Goal: Information Seeking & Learning: Learn about a topic

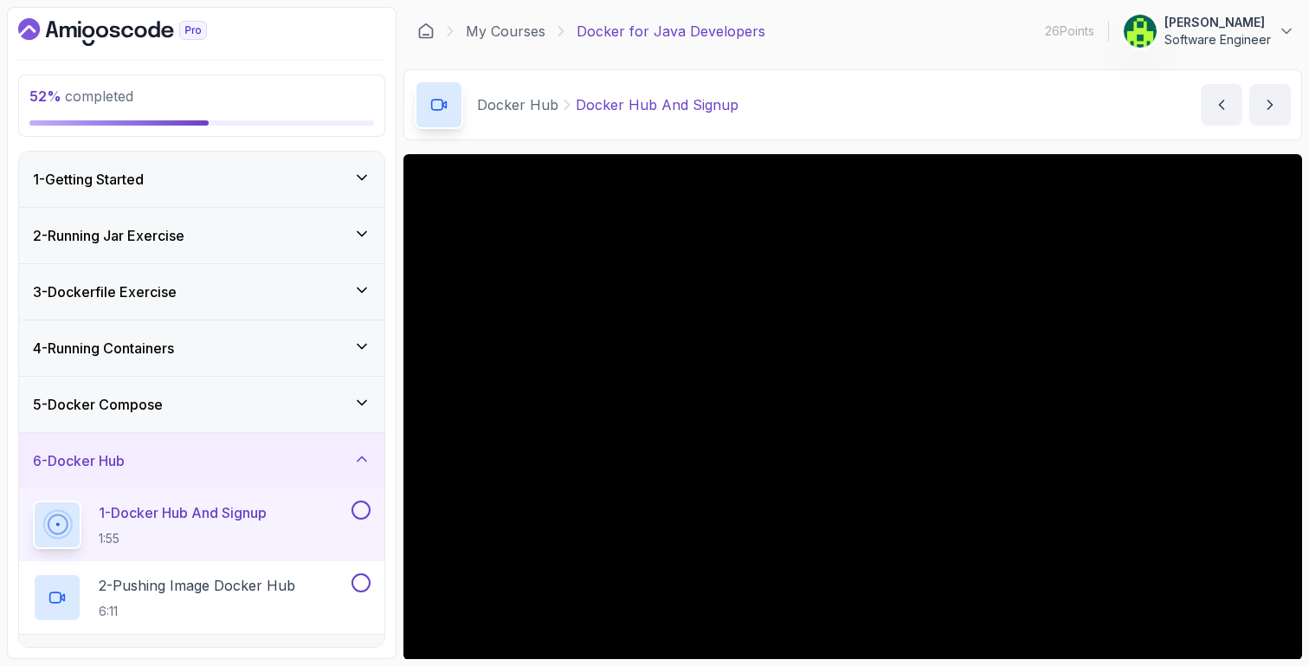
scroll to position [121, 0]
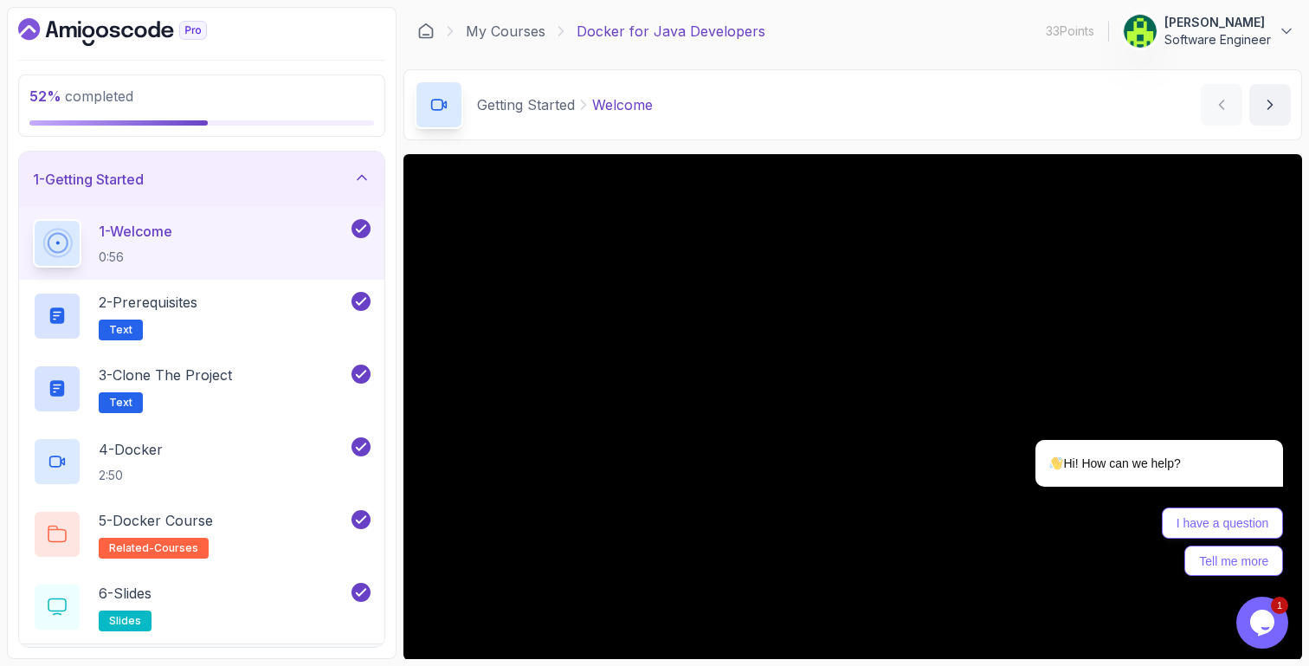
click at [1259, 632] on icon "$i18n('chat', 'chat_widget')" at bounding box center [1262, 623] width 24 height 26
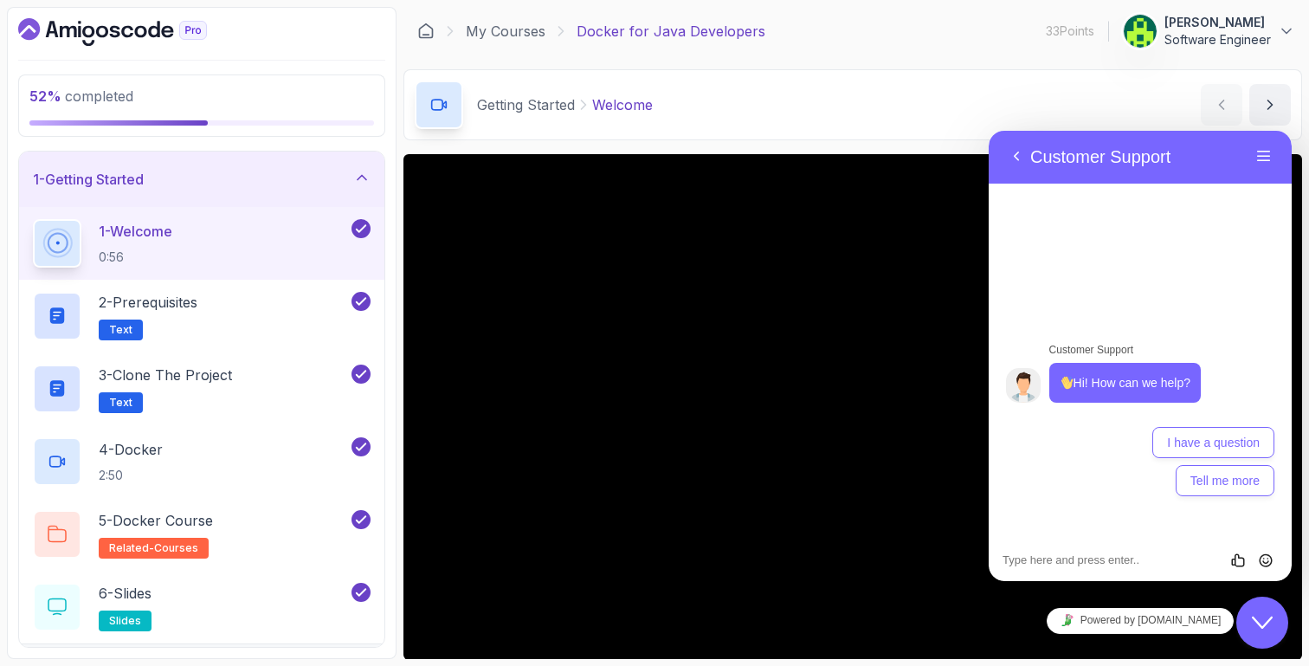
click at [1250, 624] on div "Close Chat This icon closes the chat window." at bounding box center [1262, 622] width 52 height 21
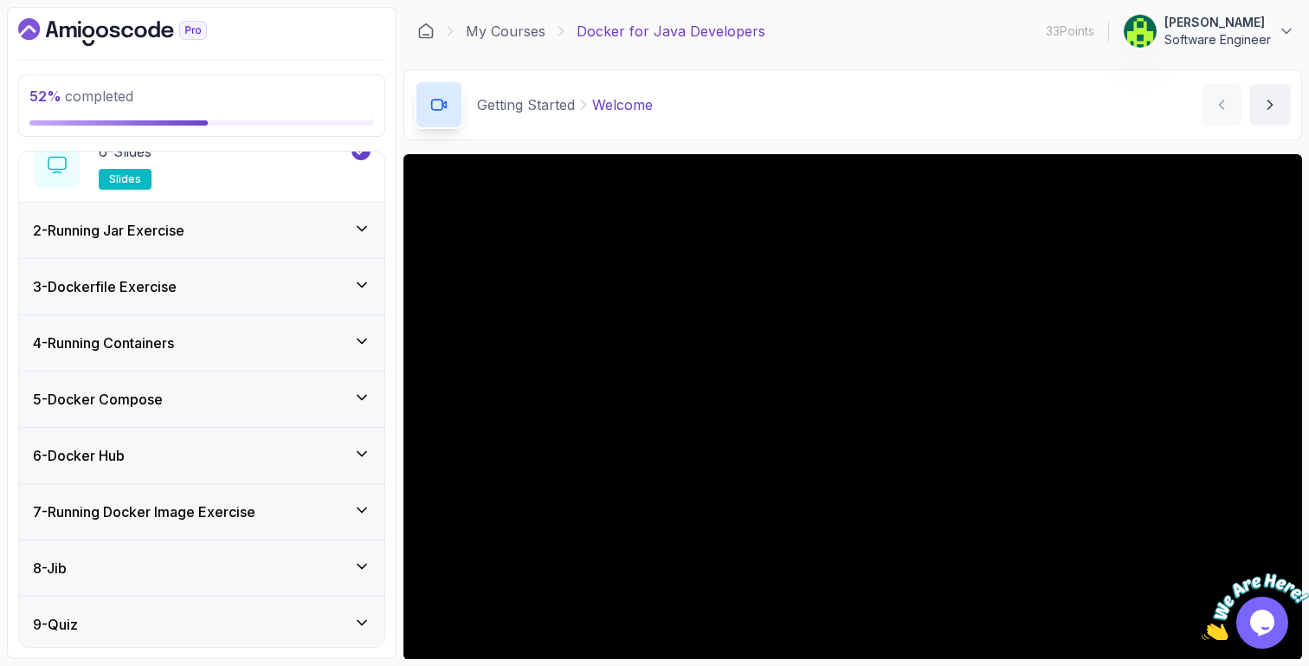
scroll to position [502, 0]
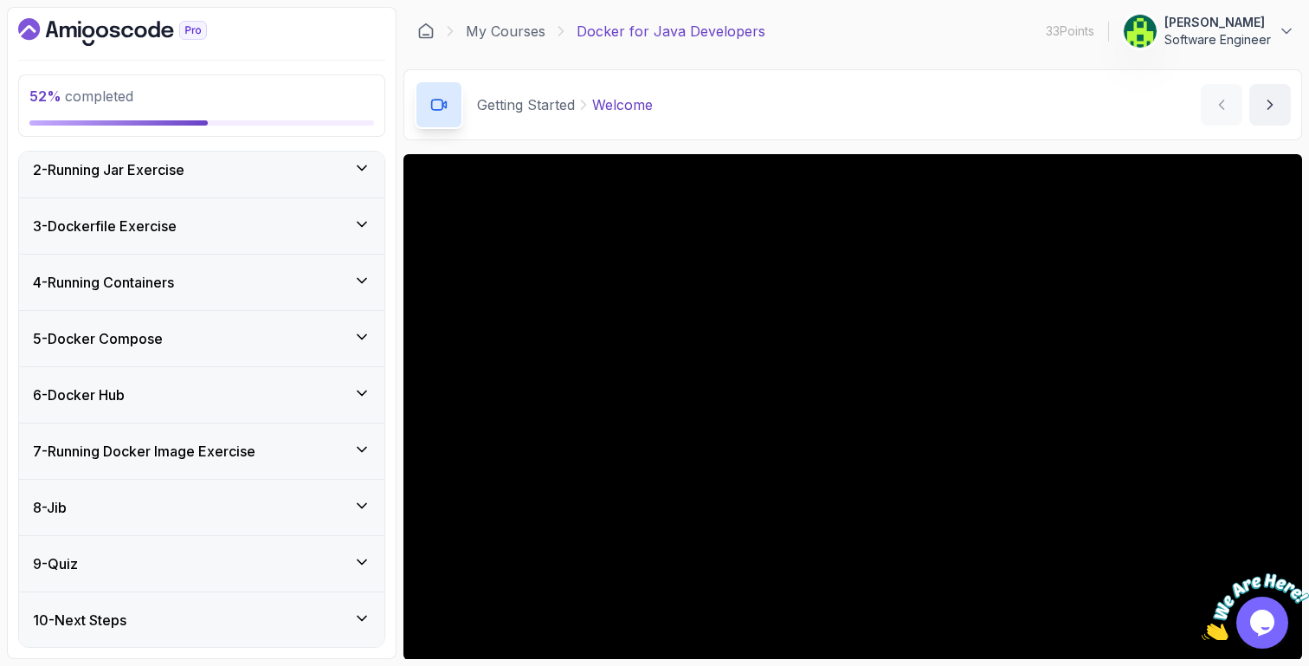
click at [222, 387] on div "6 - Docker Hub" at bounding box center [202, 394] width 338 height 21
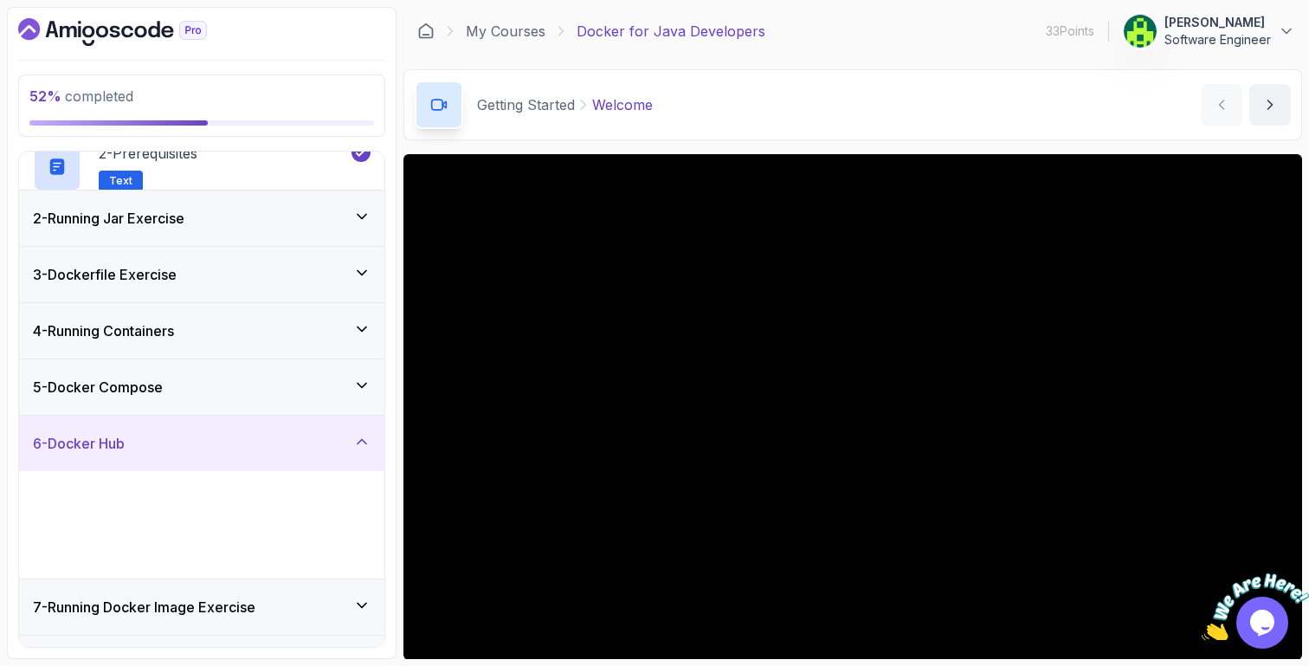
scroll to position [66, 0]
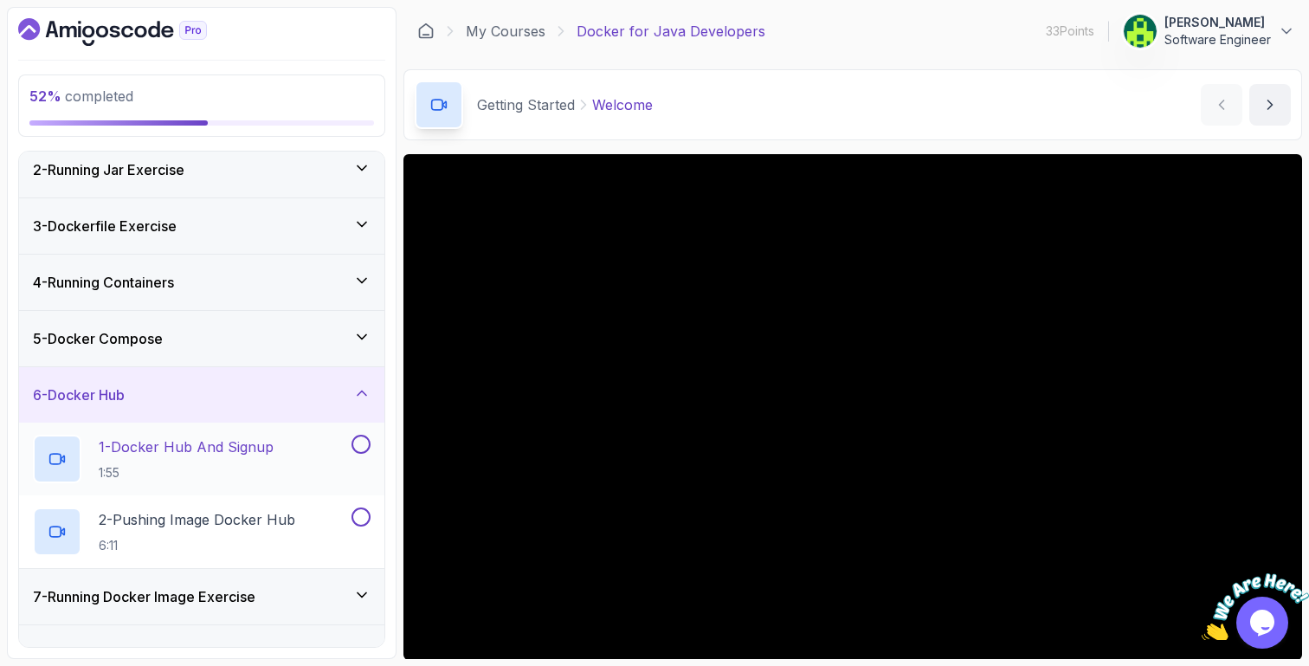
click at [235, 439] on p "1 - Docker Hub And Signup" at bounding box center [186, 446] width 175 height 21
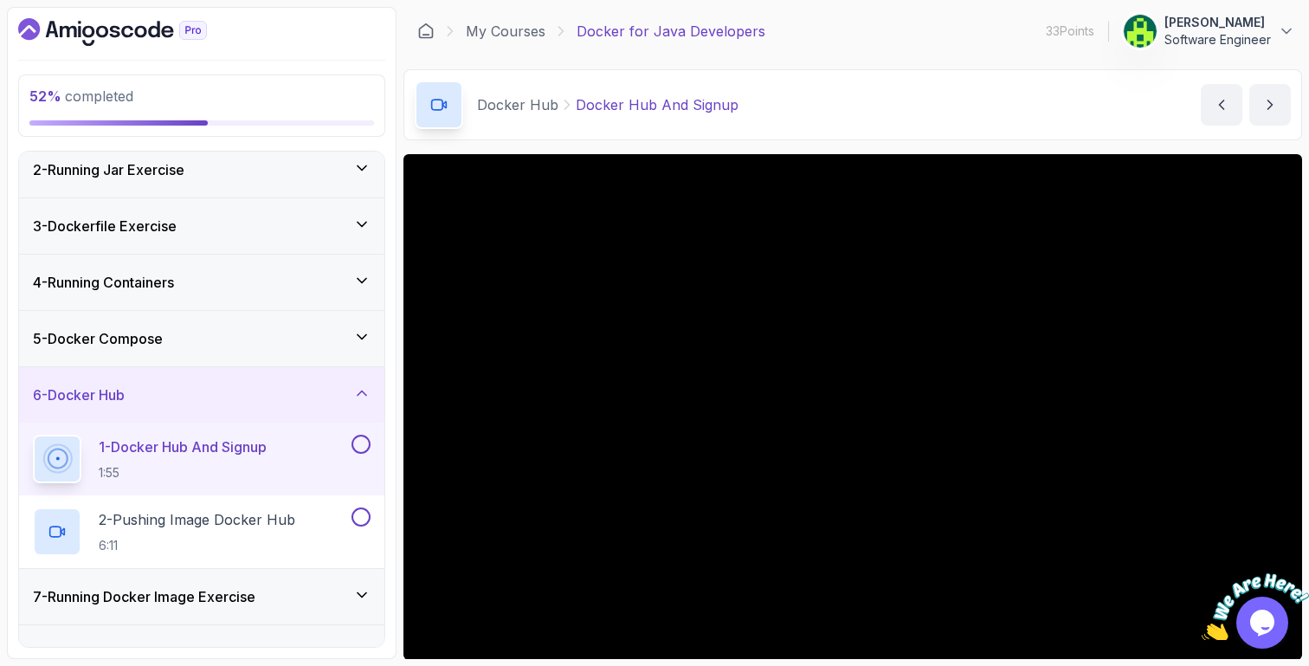
click at [345, 340] on div "5 - Docker Compose" at bounding box center [202, 338] width 338 height 21
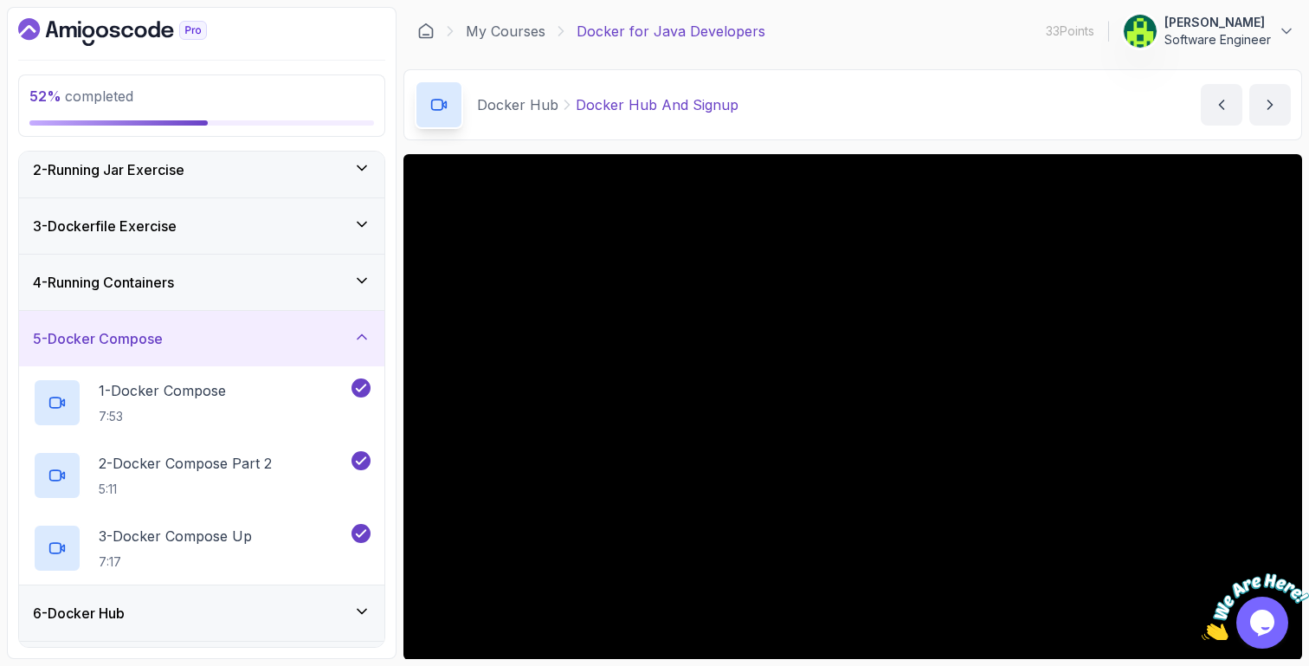
click at [345, 340] on div "5 - Docker Compose" at bounding box center [202, 338] width 338 height 21
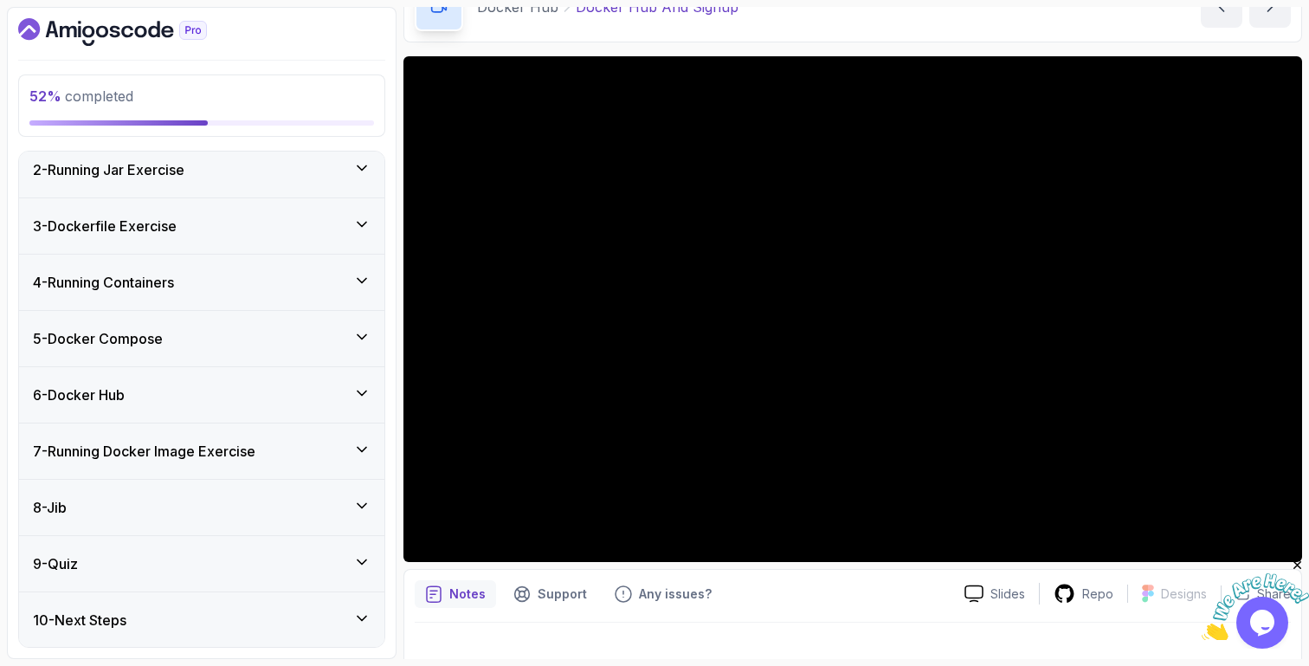
scroll to position [106, 0]
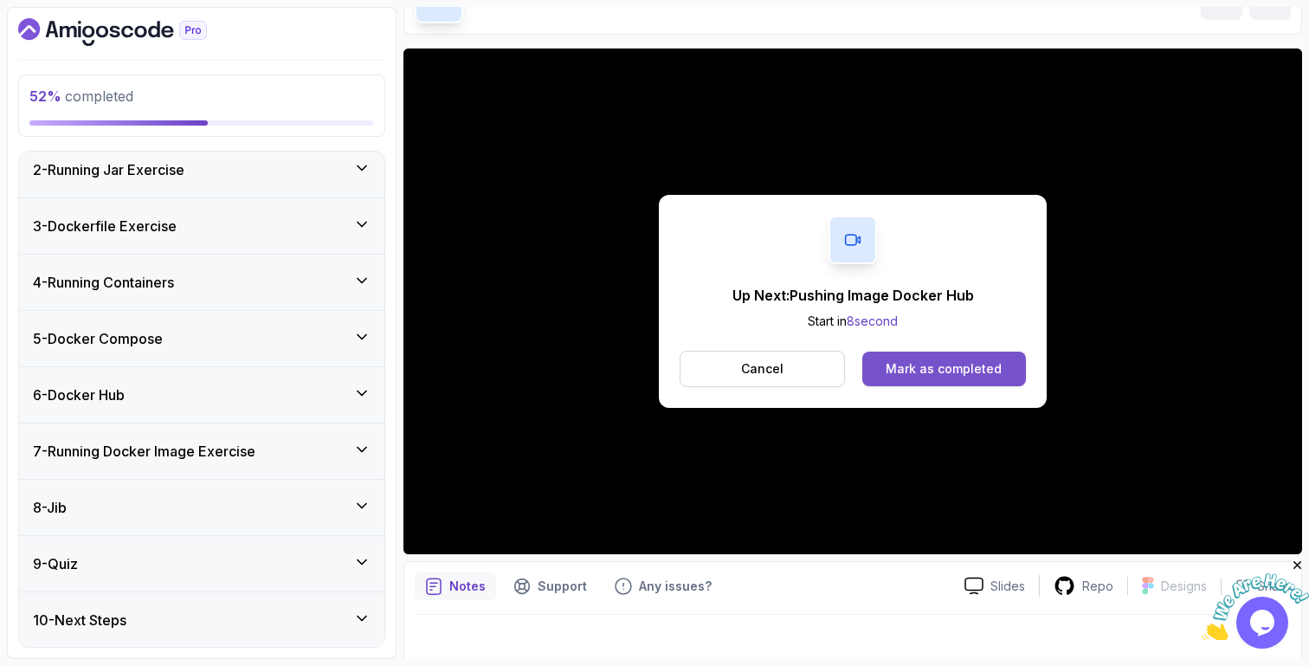
click at [997, 372] on div "Mark as completed" at bounding box center [944, 368] width 116 height 17
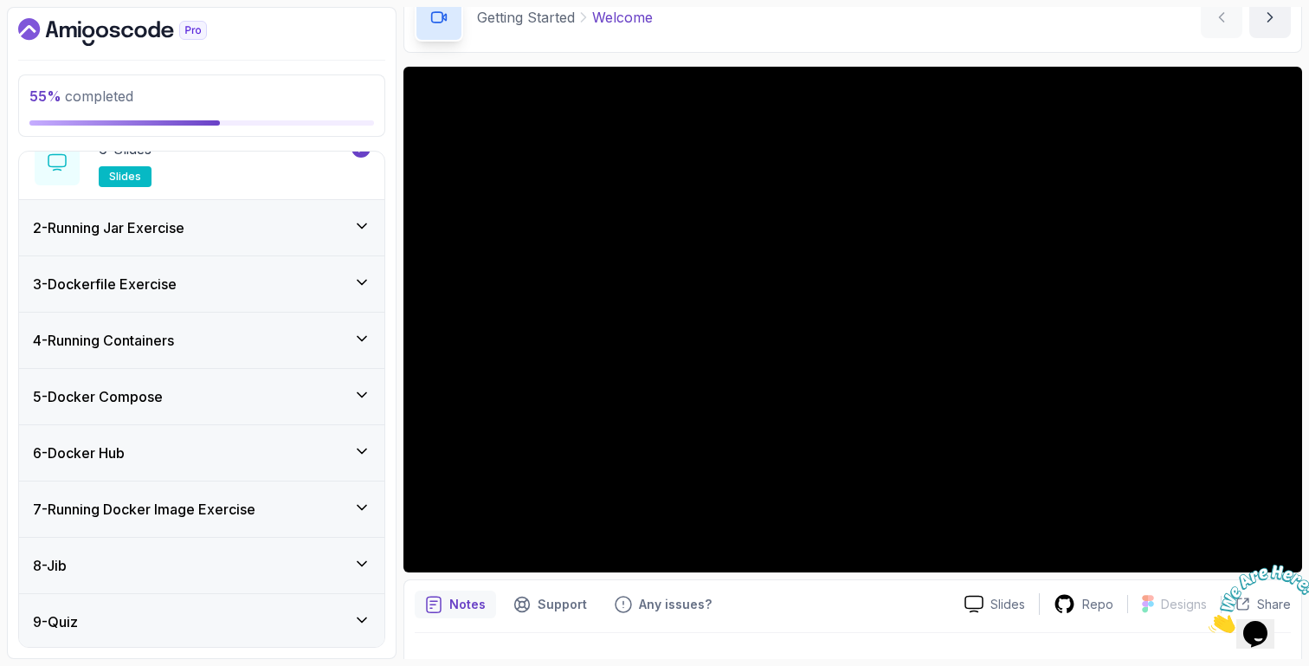
scroll to position [502, 0]
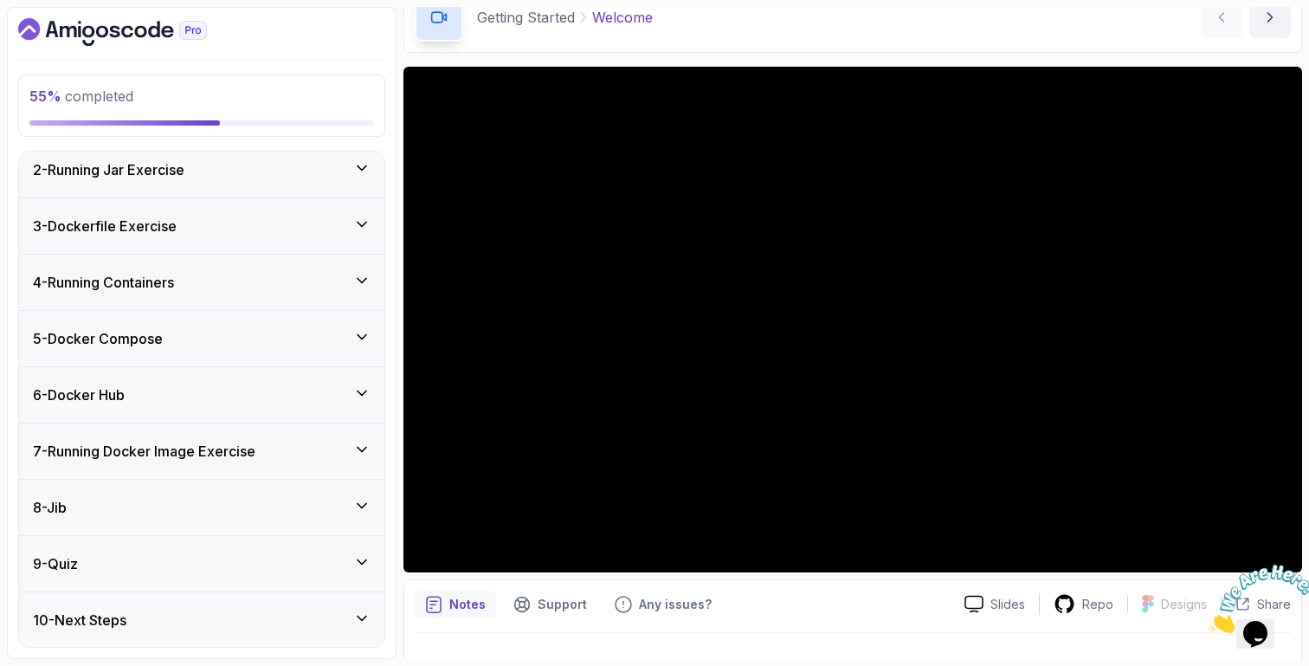
click at [180, 405] on div "6 - Docker Hub" at bounding box center [201, 394] width 365 height 55
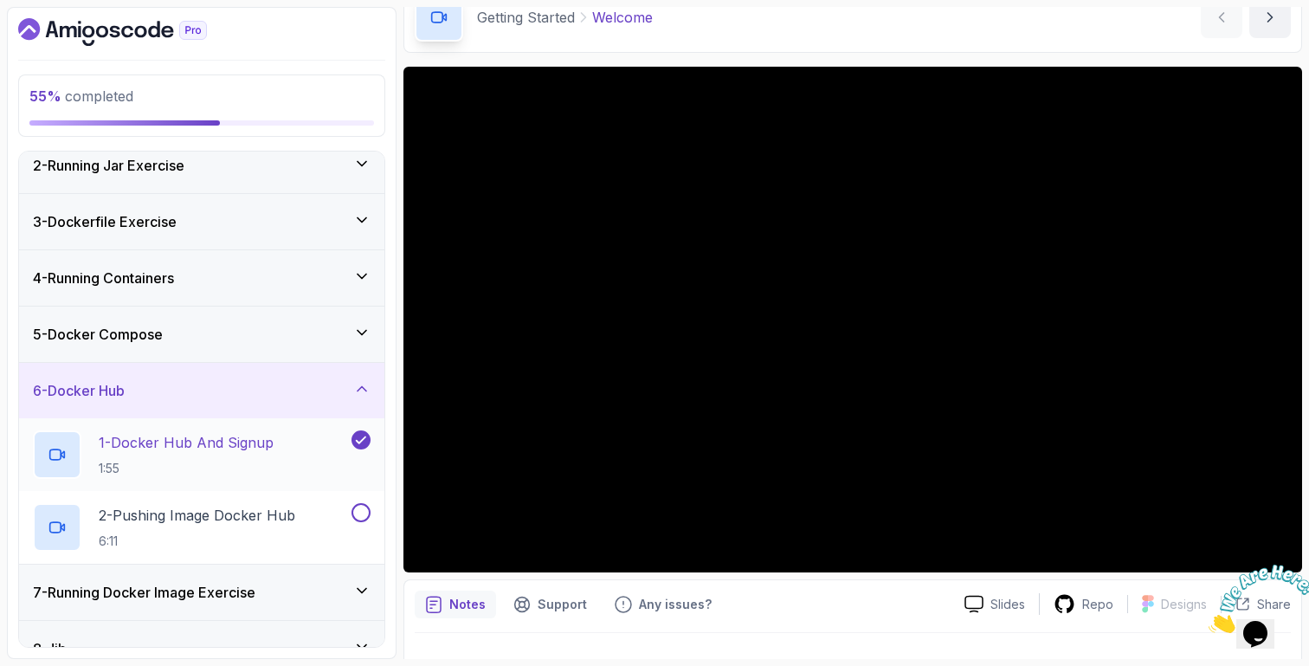
scroll to position [66, 0]
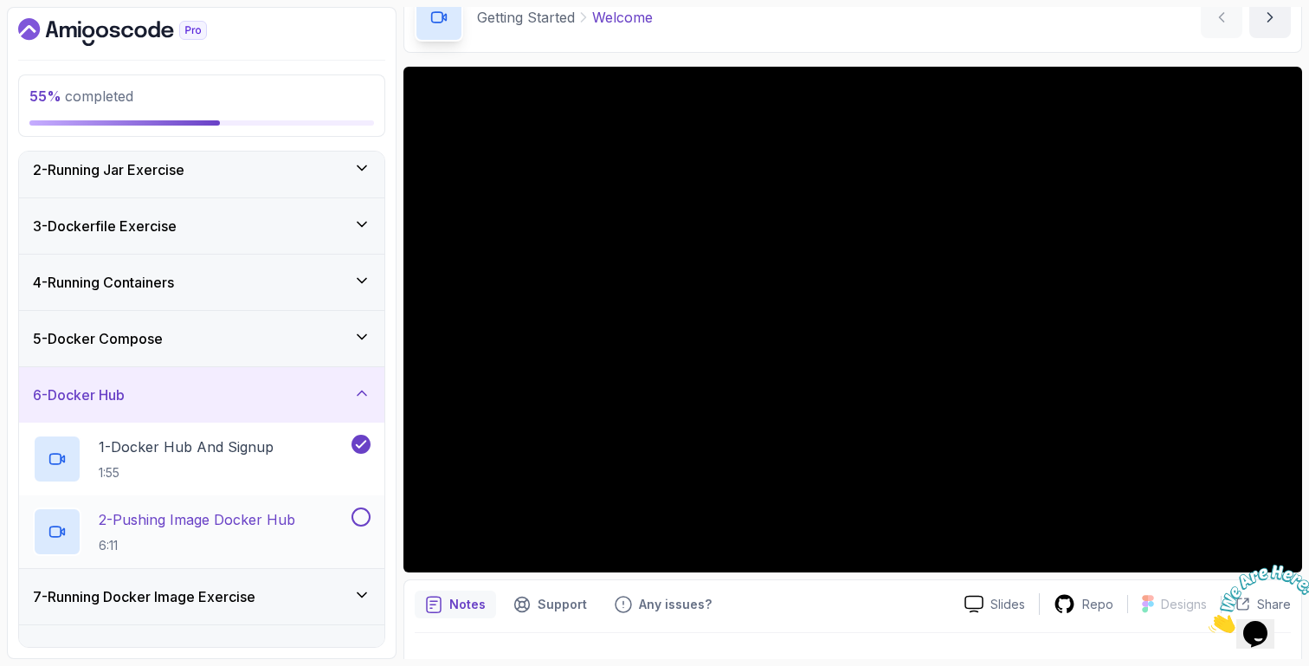
click at [186, 513] on p "2 - Pushing Image Docker Hub" at bounding box center [197, 519] width 197 height 21
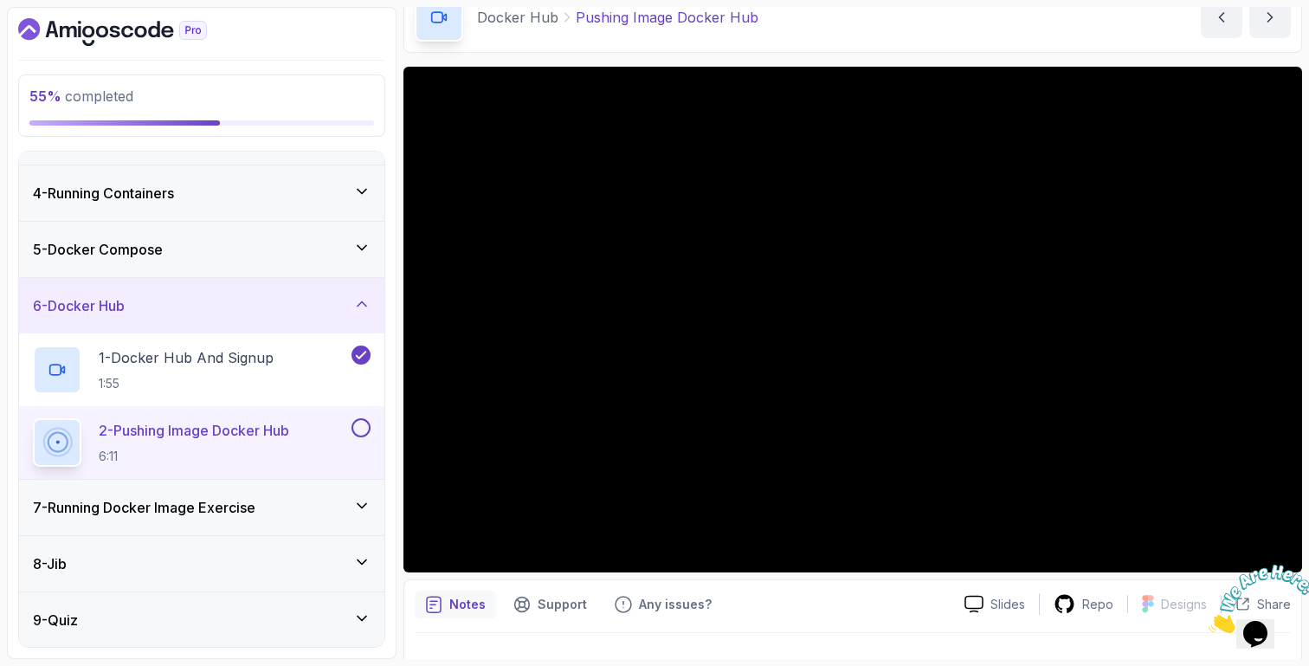
scroll to position [158, 0]
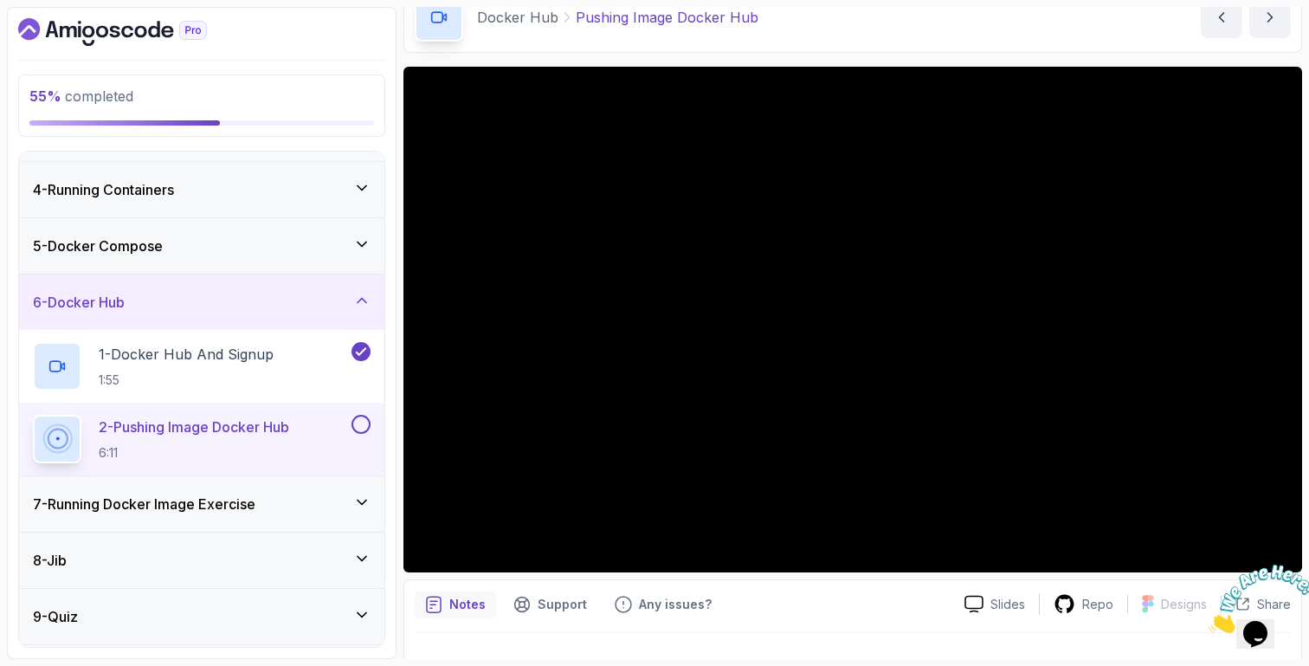
click at [309, 499] on div "7 - Running Docker Image Exercise" at bounding box center [202, 504] width 338 height 21
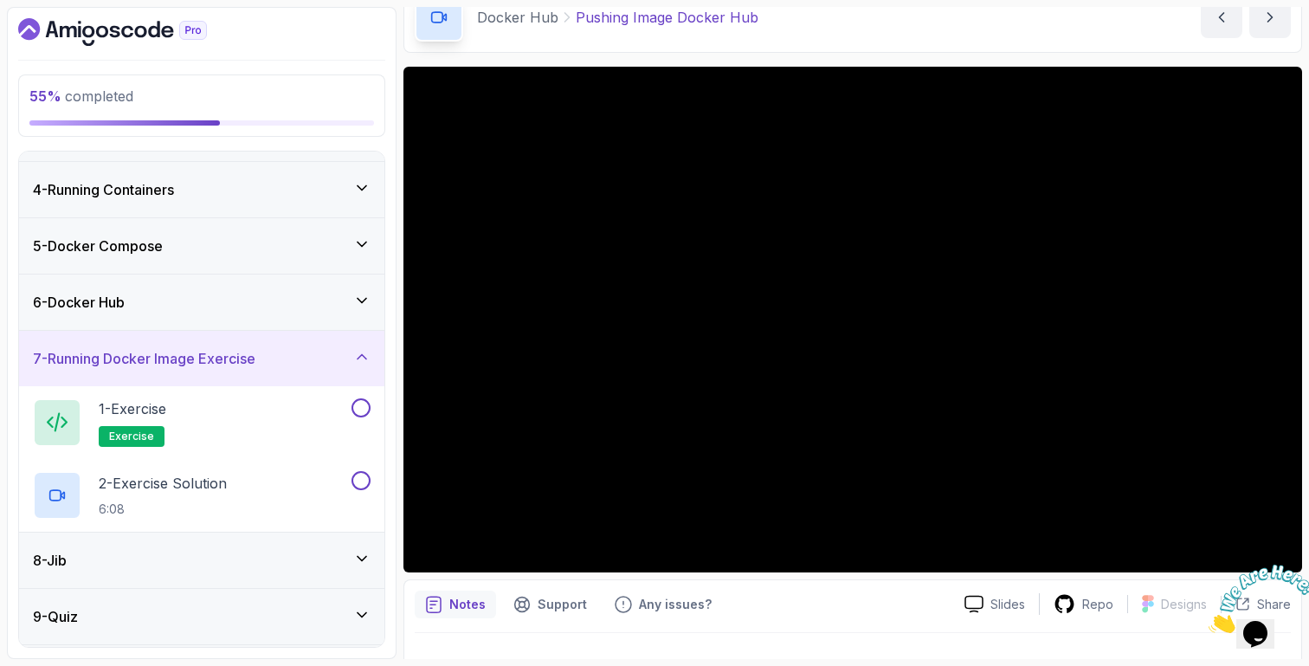
scroll to position [211, 0]
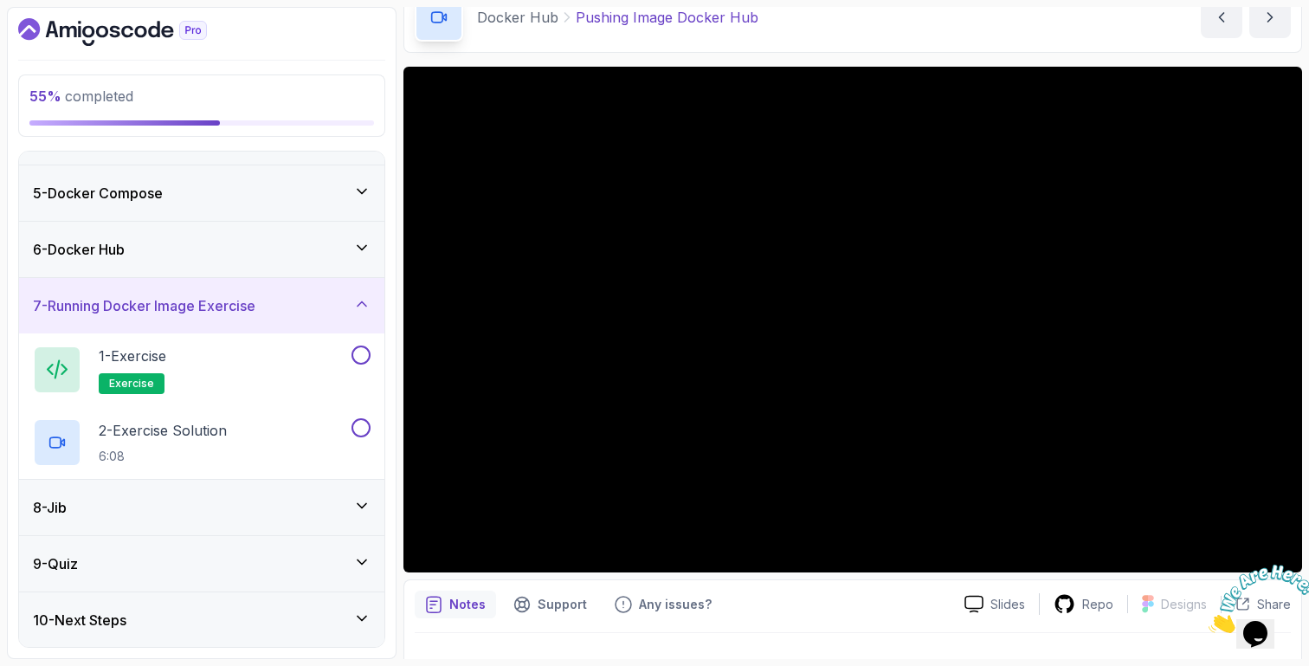
click at [306, 503] on div "8 - Jib" at bounding box center [202, 507] width 338 height 21
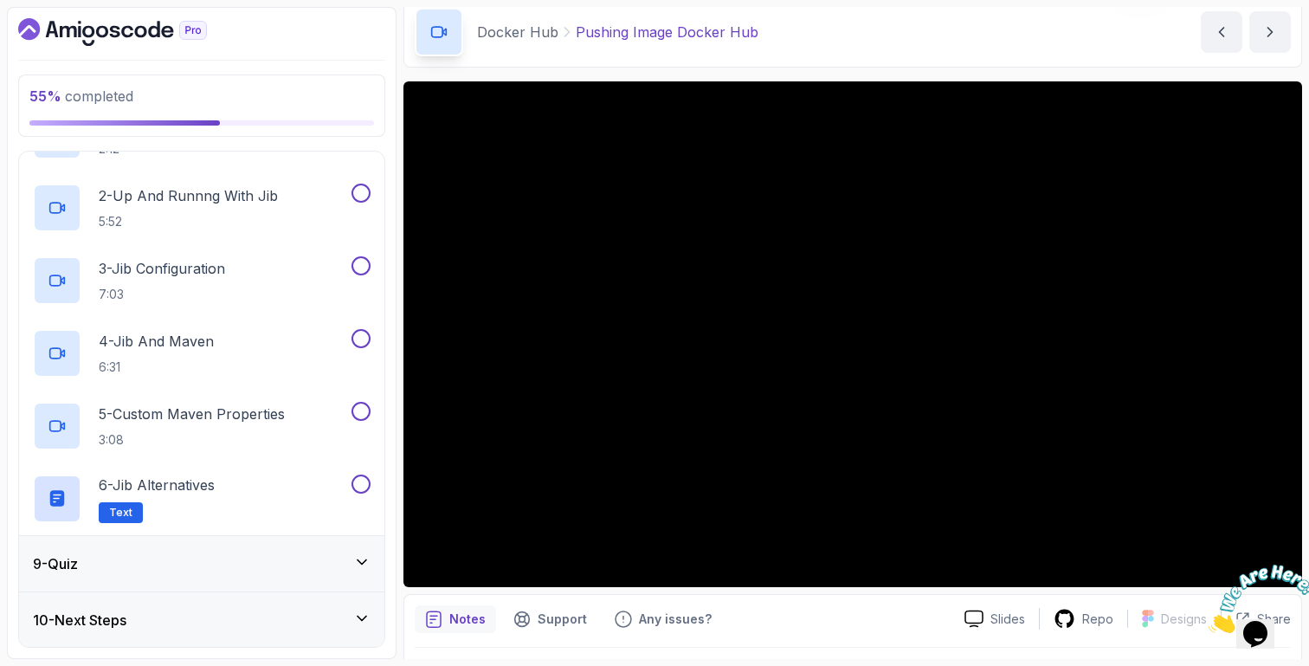
scroll to position [121, 0]
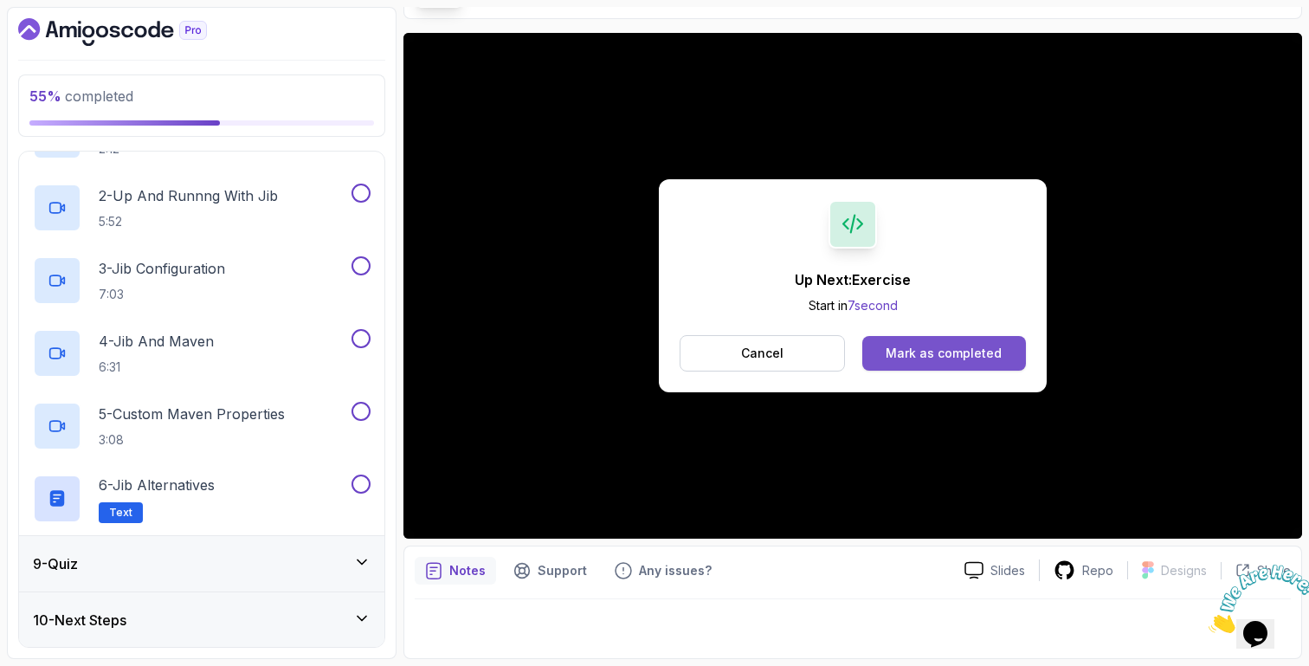
click at [956, 347] on div "Mark as completed" at bounding box center [944, 353] width 116 height 17
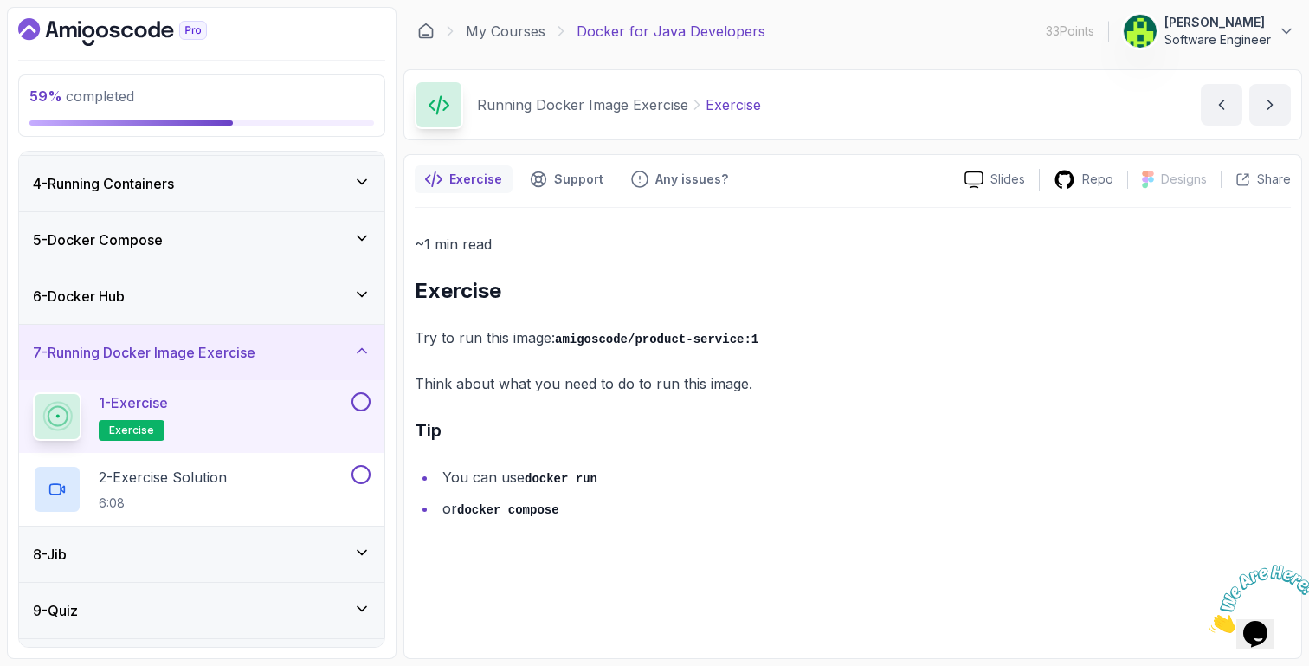
scroll to position [211, 0]
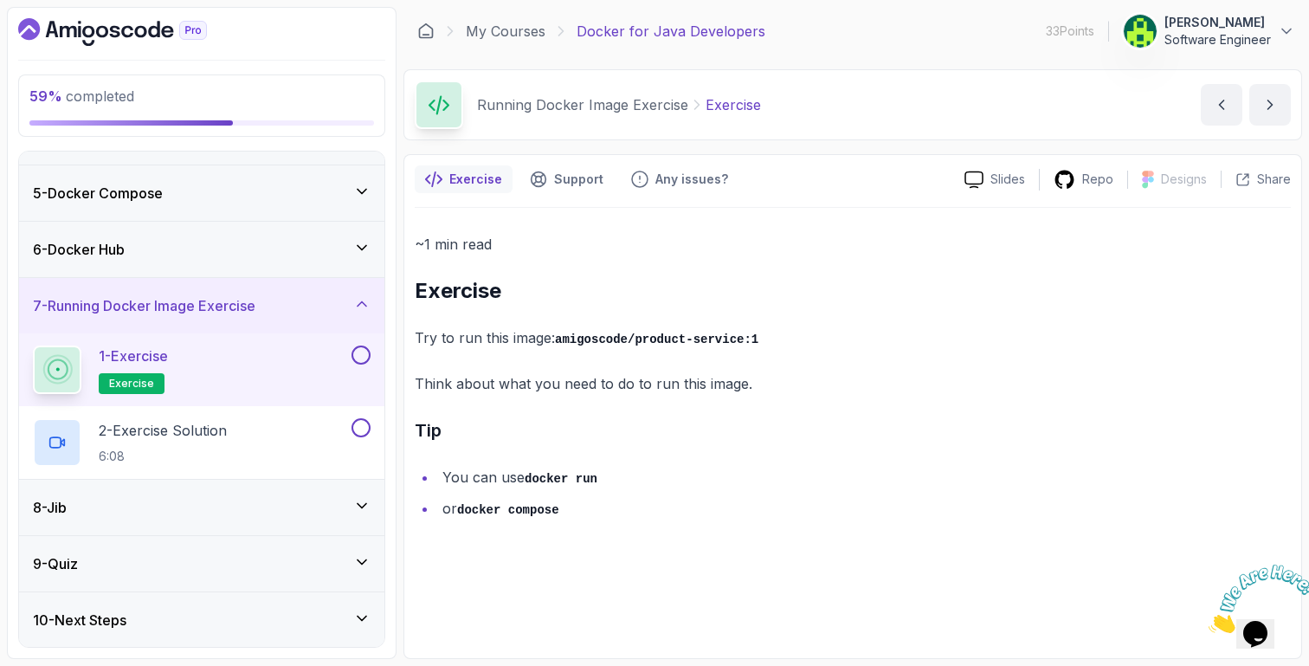
click at [361, 352] on button at bounding box center [361, 354] width 19 height 19
click at [313, 432] on div "2 - Exercise Solution 6:08" at bounding box center [190, 442] width 315 height 48
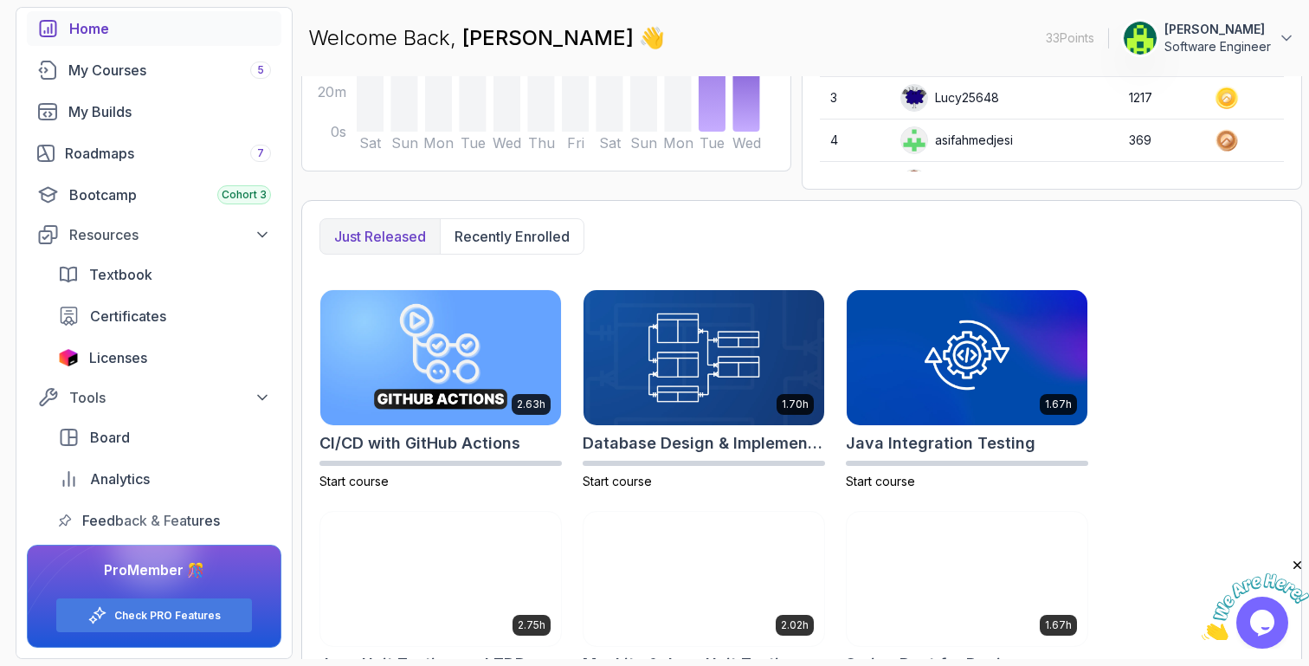
scroll to position [294, 0]
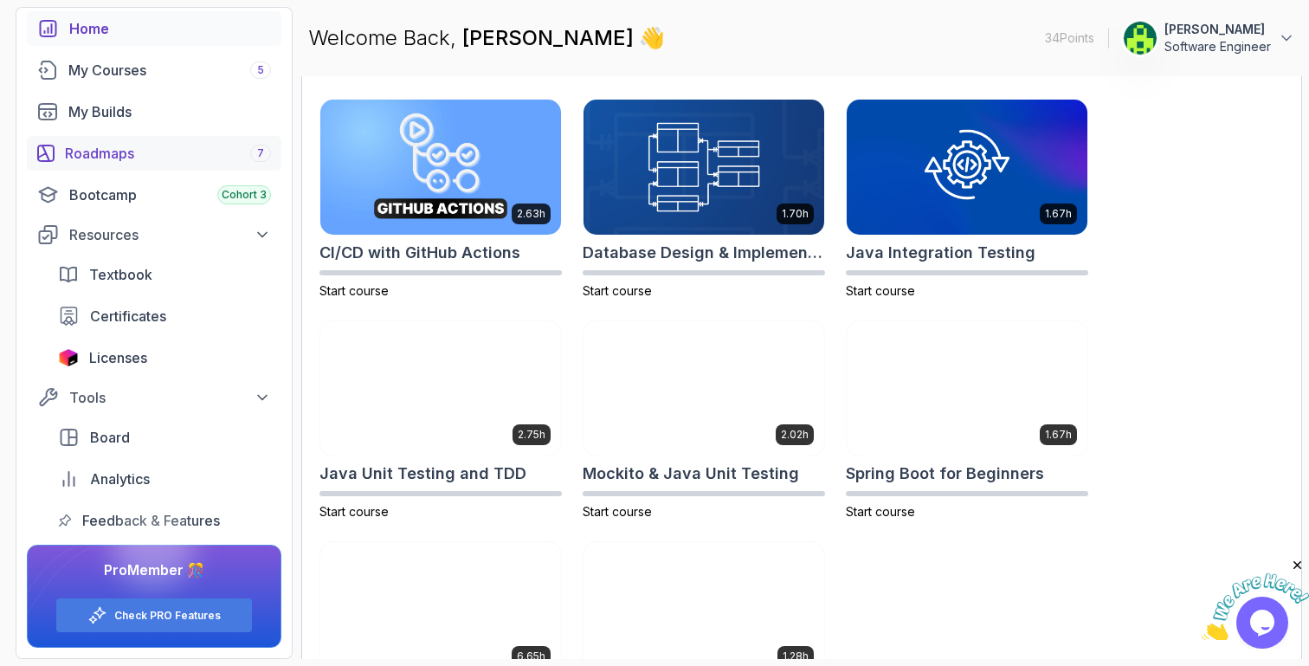
scroll to position [518, 0]
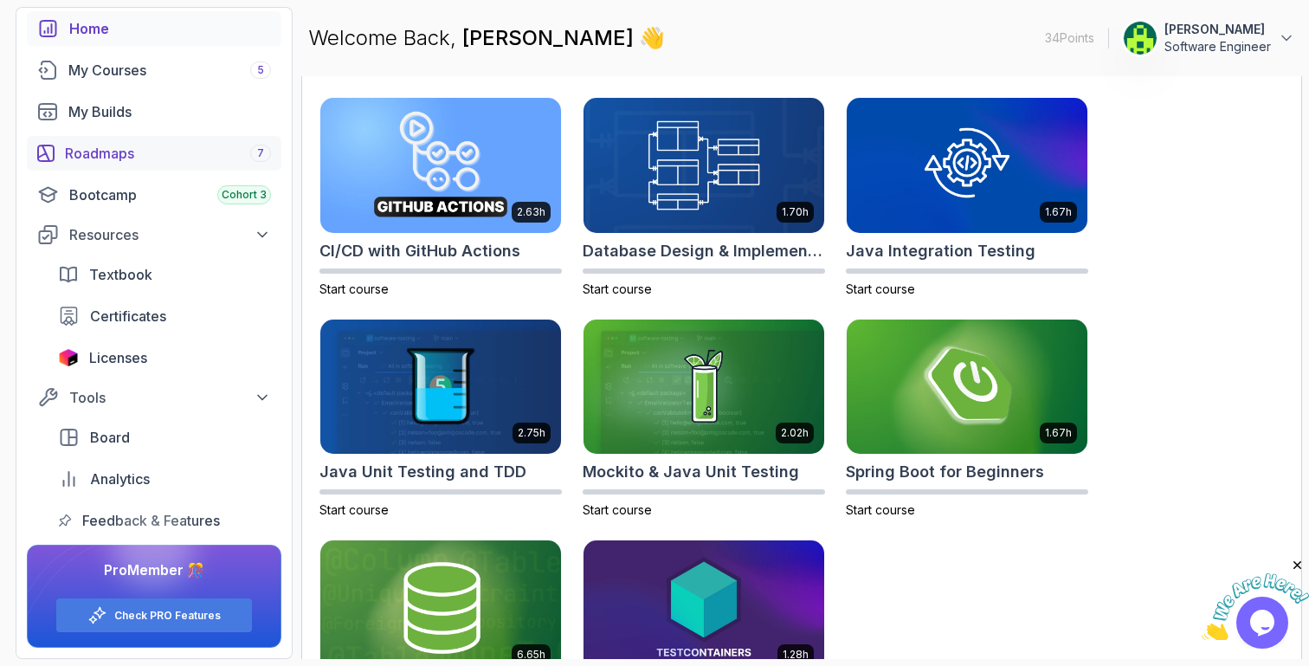
click at [155, 154] on div "Roadmaps 7" at bounding box center [168, 153] width 206 height 21
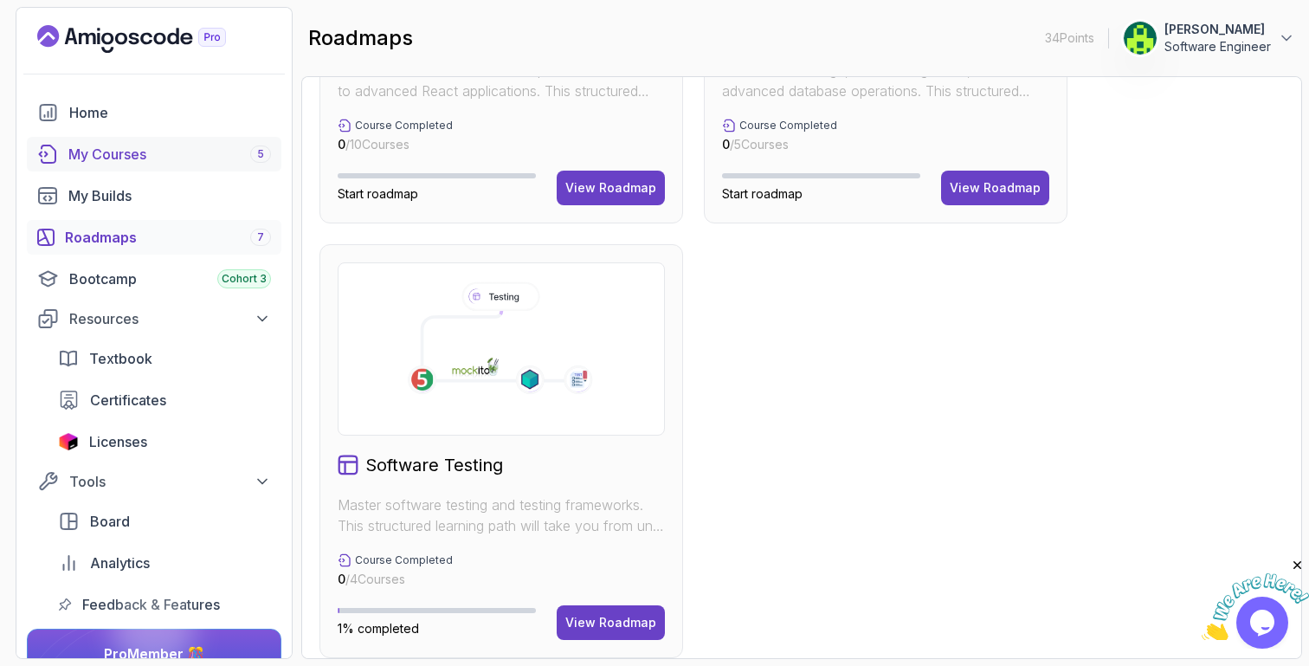
click at [149, 152] on div "My Courses 5" at bounding box center [169, 154] width 203 height 21
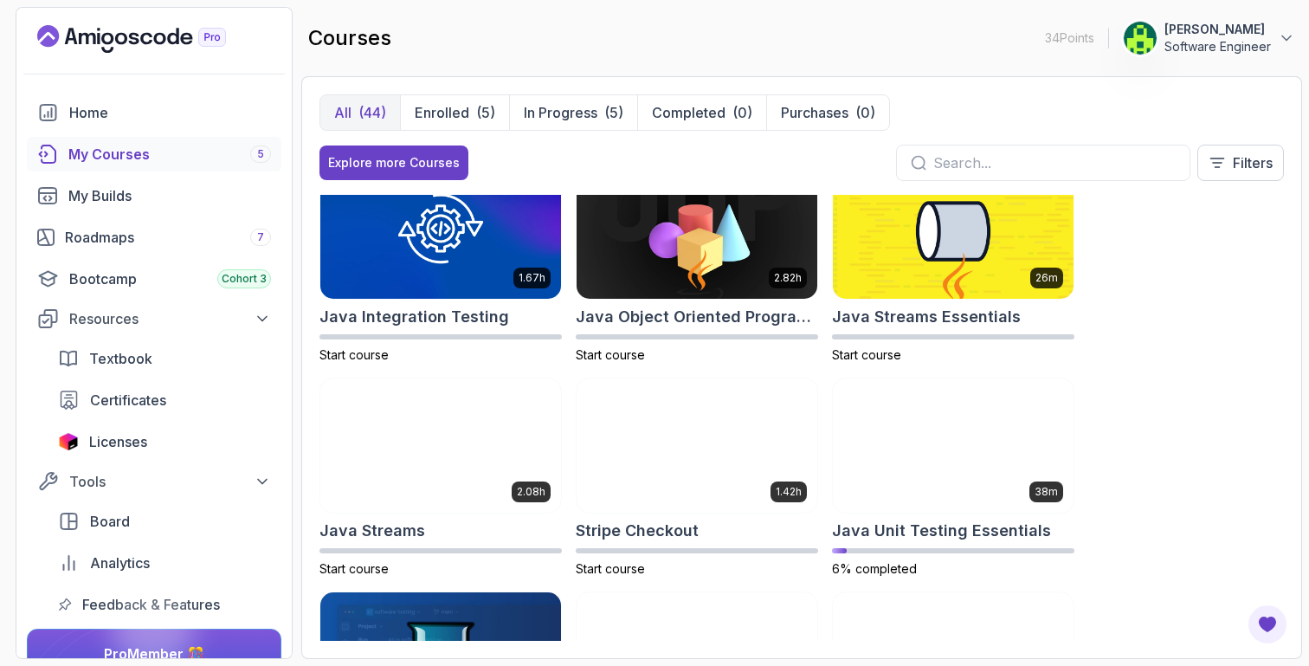
scroll to position [1320, 0]
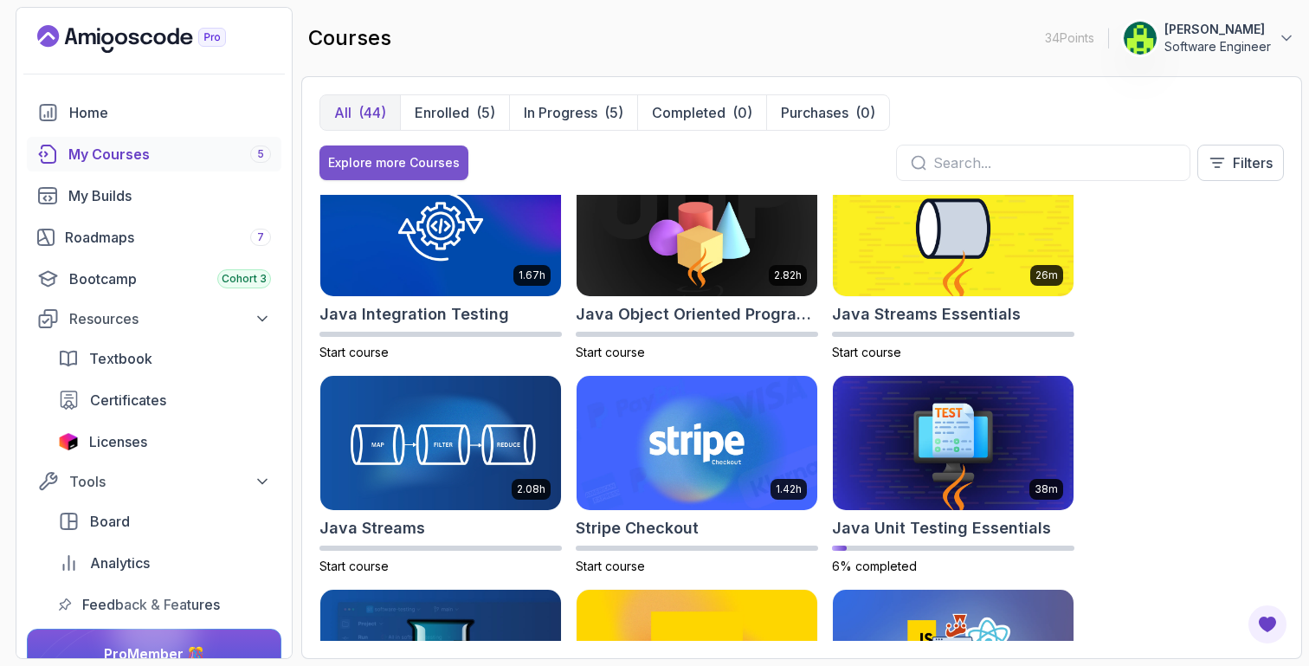
click at [388, 165] on div "Explore more Courses" at bounding box center [394, 162] width 132 height 17
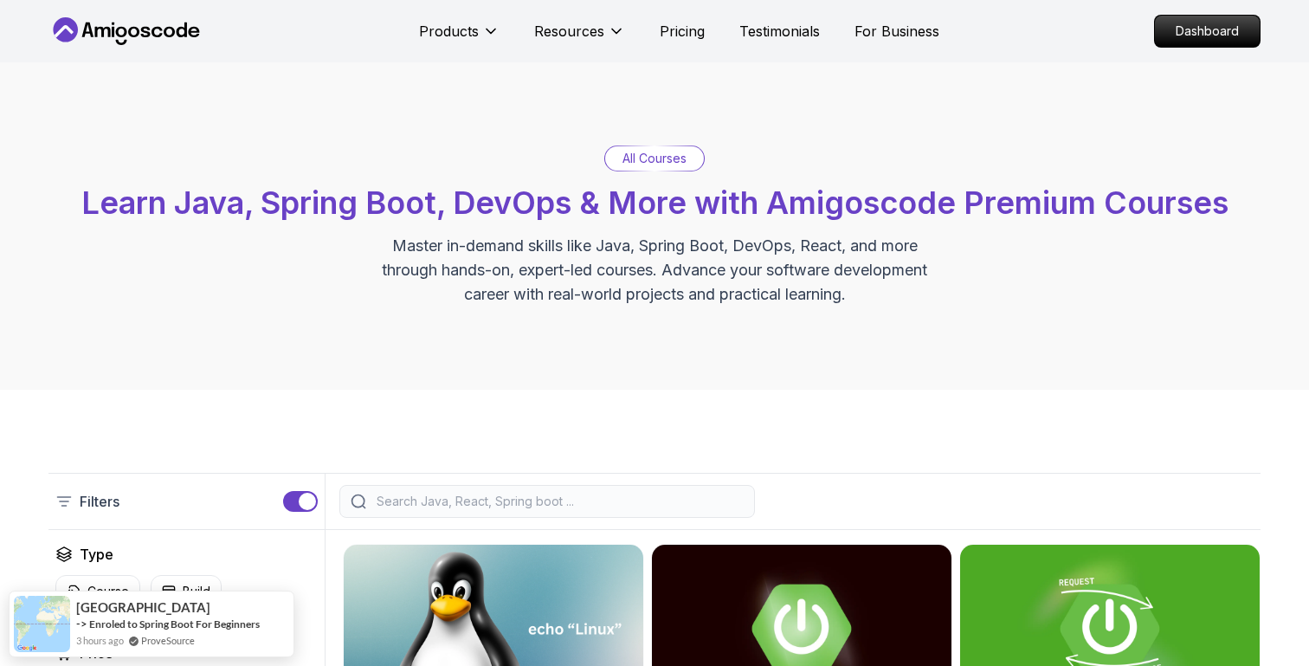
click at [425, 507] on input "search" at bounding box center [558, 501] width 371 height 17
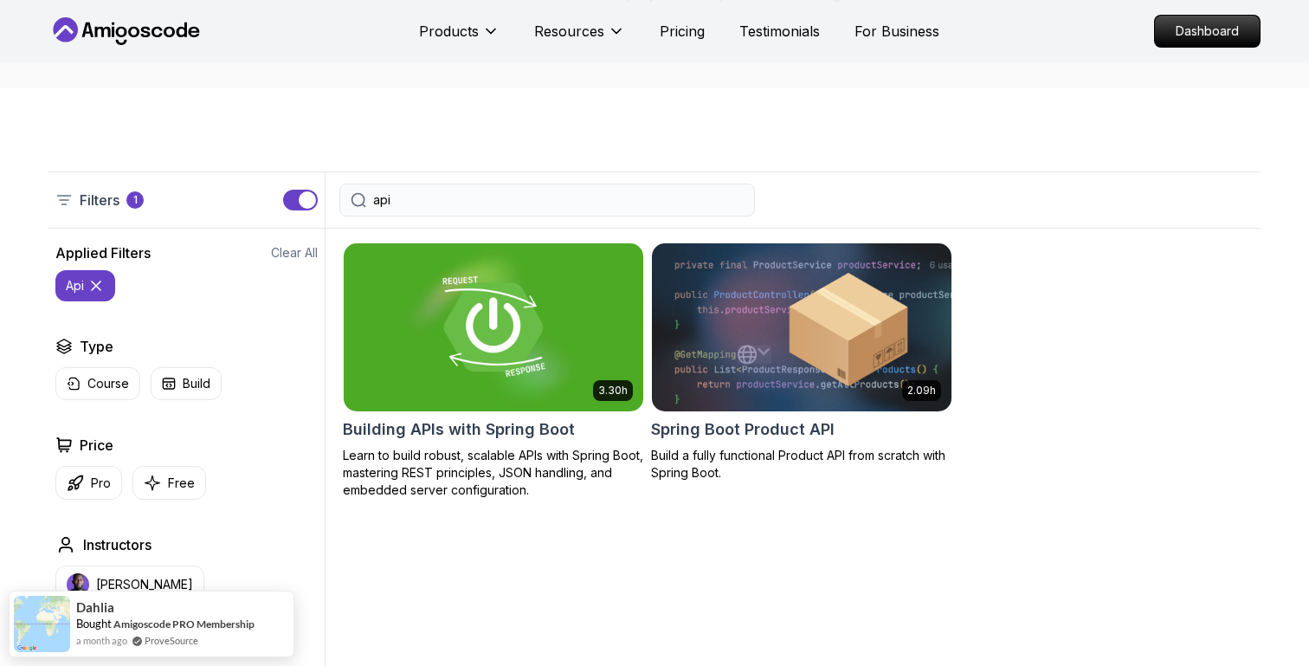
scroll to position [302, 0]
type input "api"
click at [536, 345] on img at bounding box center [493, 326] width 314 height 176
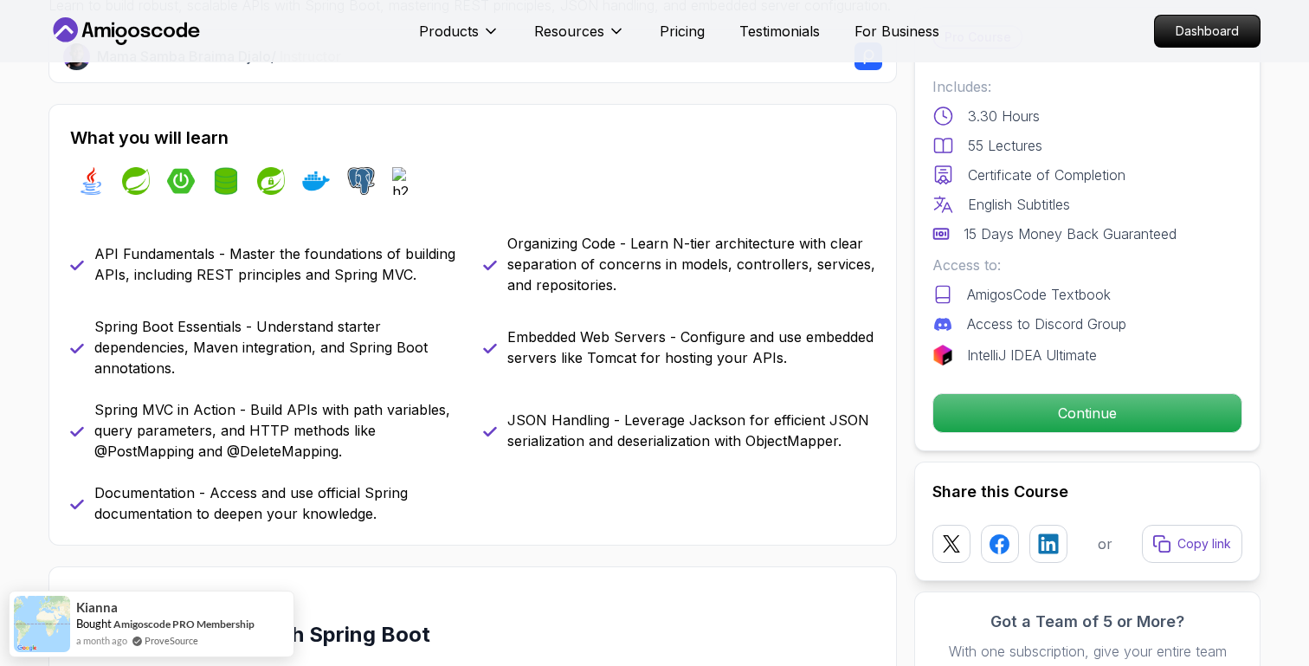
scroll to position [700, 0]
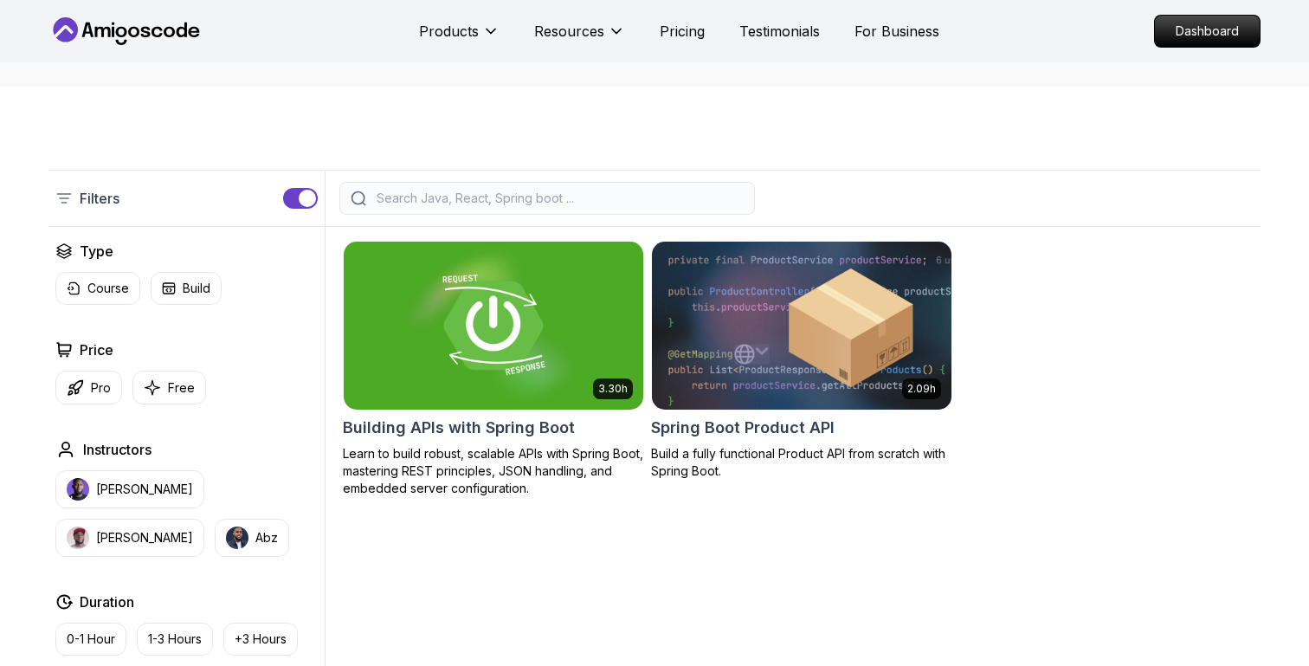
scroll to position [302, 0]
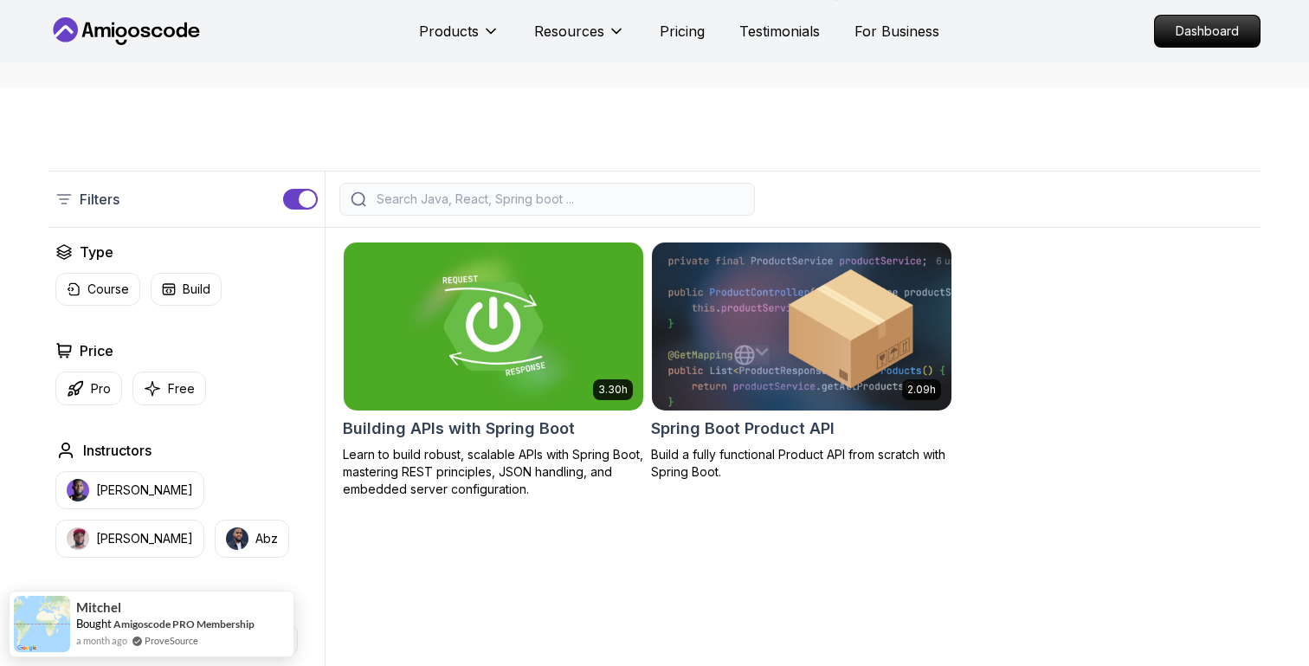
click at [707, 381] on img at bounding box center [801, 326] width 314 height 176
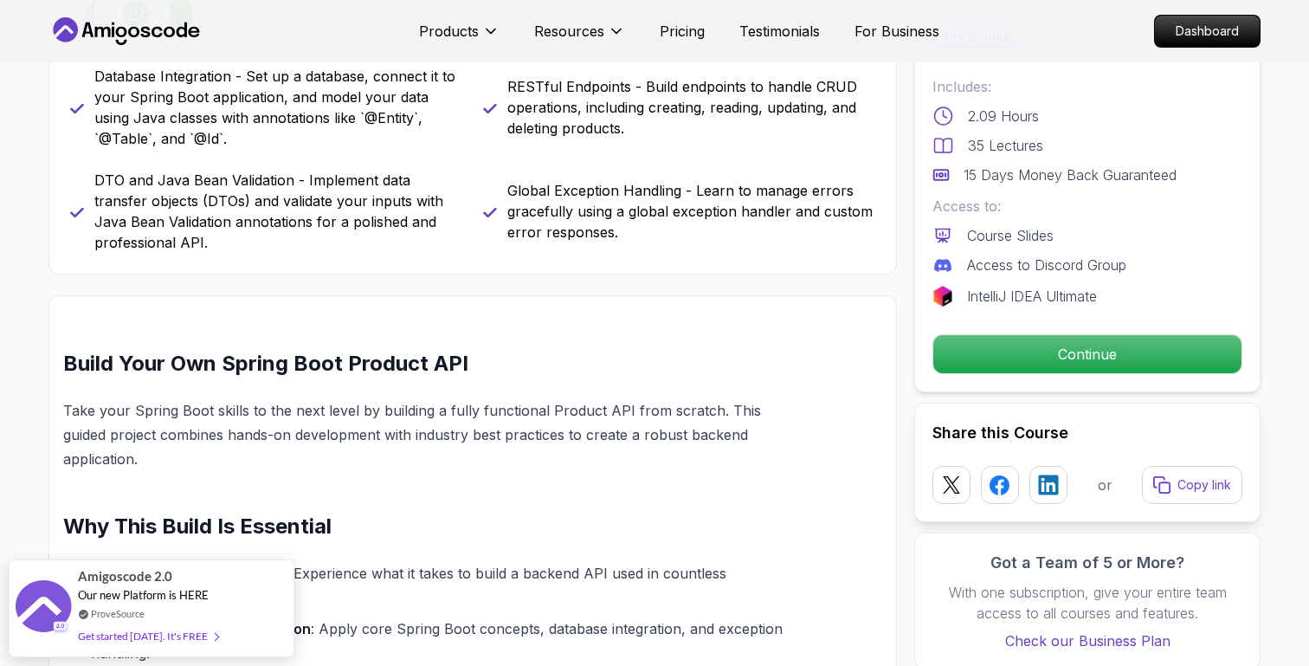
scroll to position [707, 0]
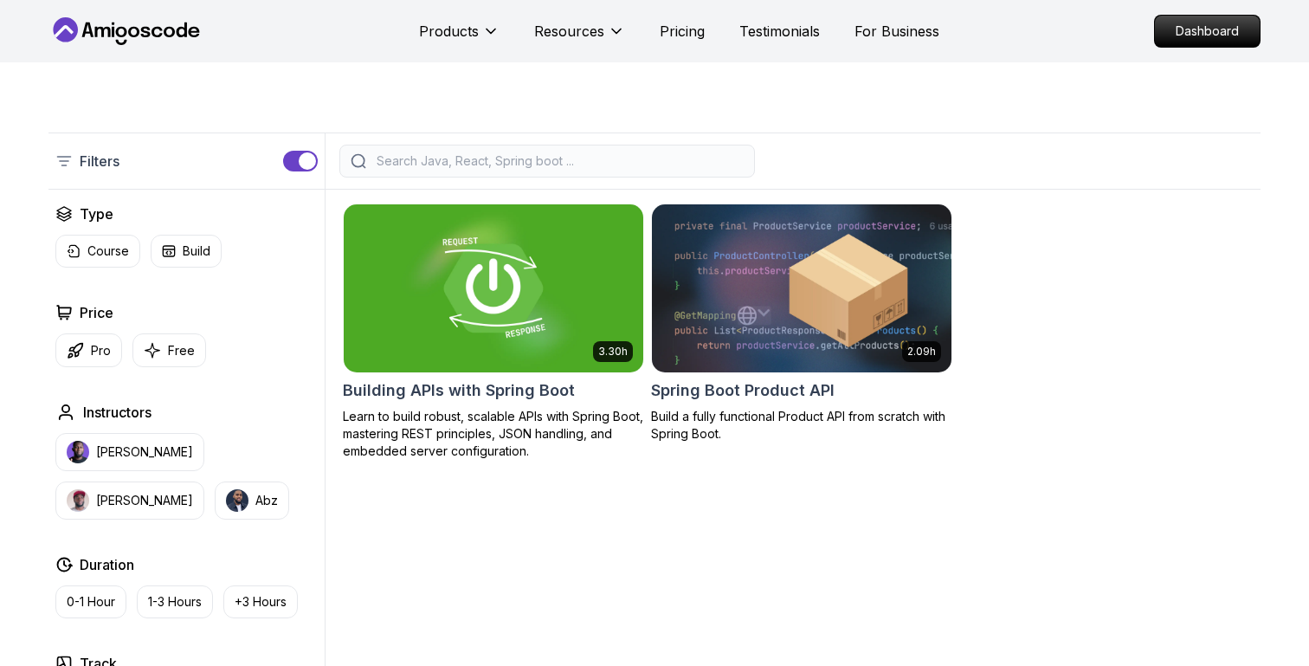
scroll to position [302, 0]
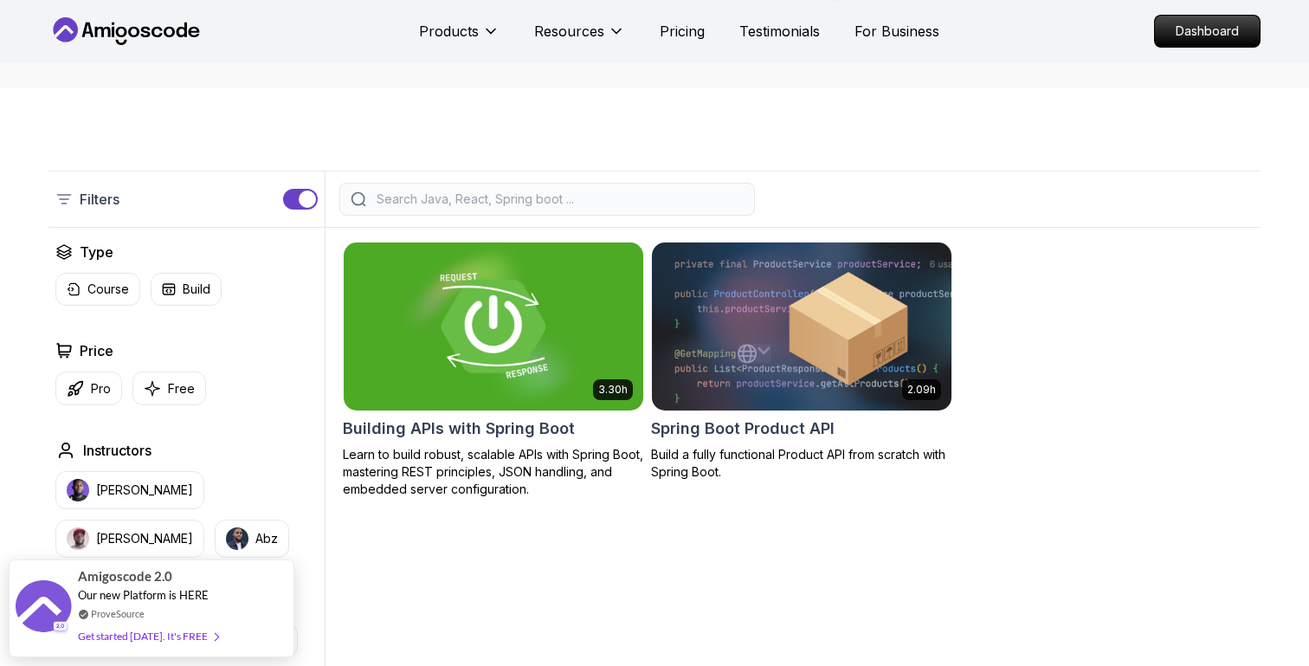
click at [422, 282] on img at bounding box center [493, 326] width 314 height 176
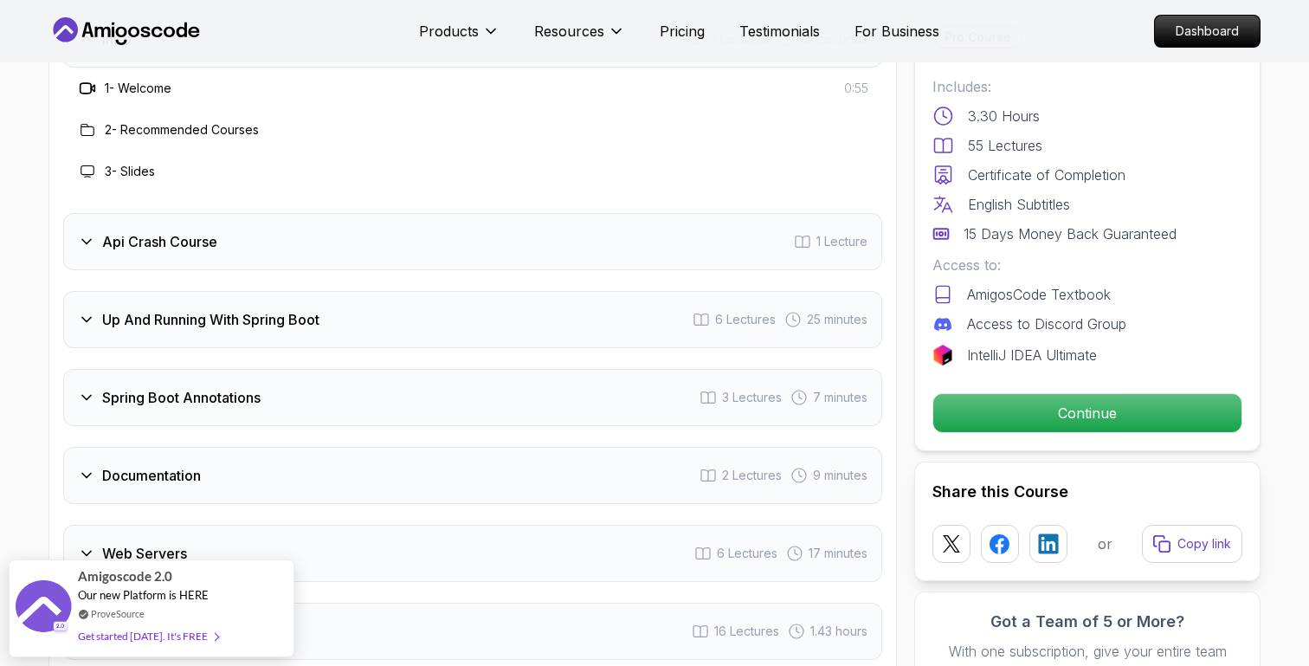
scroll to position [2881, 0]
click at [441, 227] on div "Api Crash Course 1 Lecture" at bounding box center [472, 240] width 819 height 57
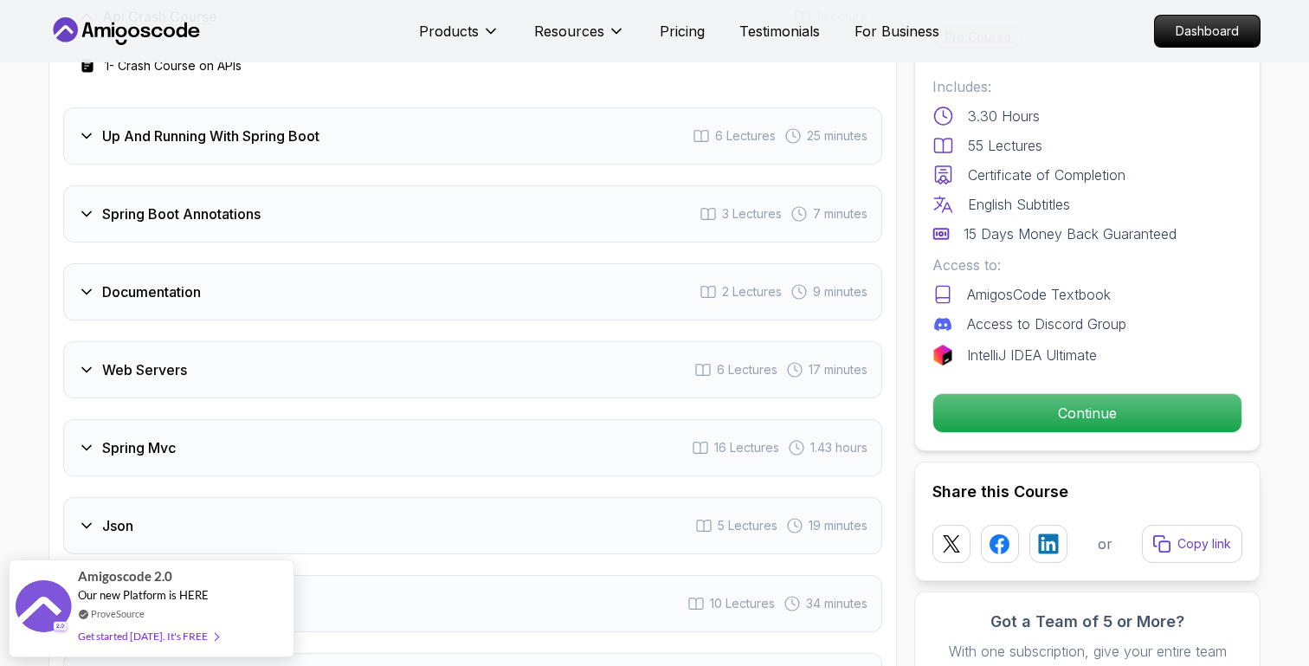
scroll to position [2993, 0]
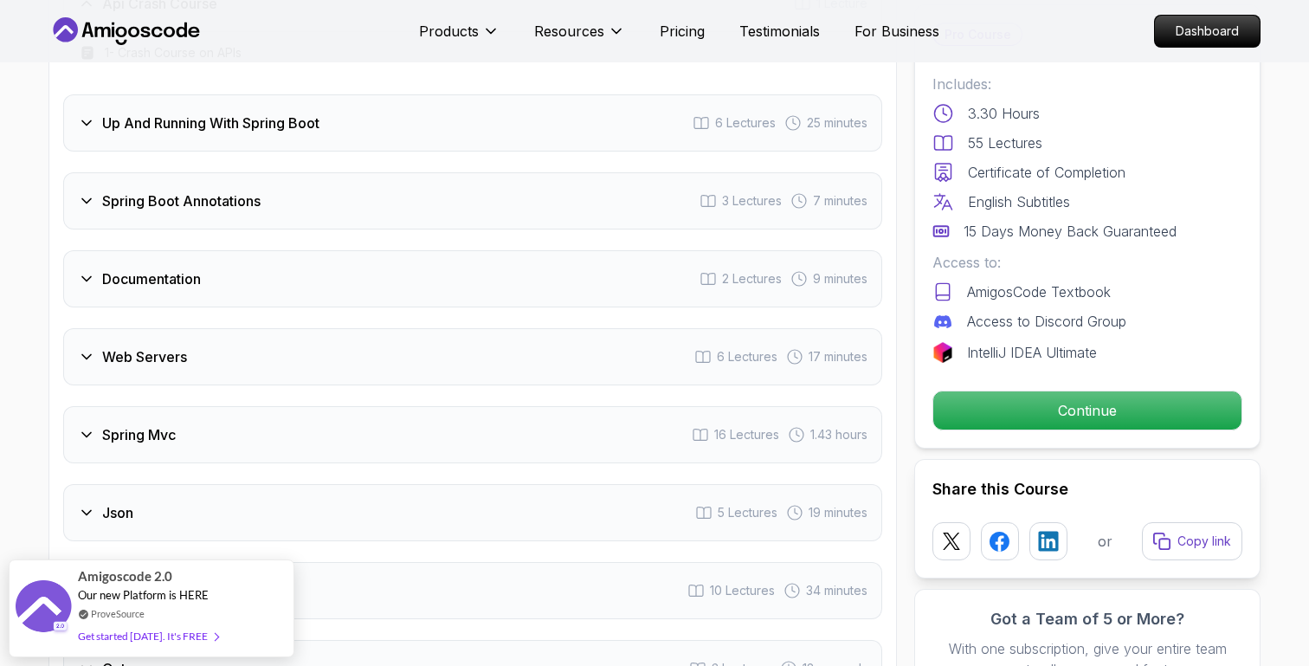
click at [446, 184] on div "Spring Boot Annotations 3 Lectures 7 minutes" at bounding box center [472, 200] width 819 height 57
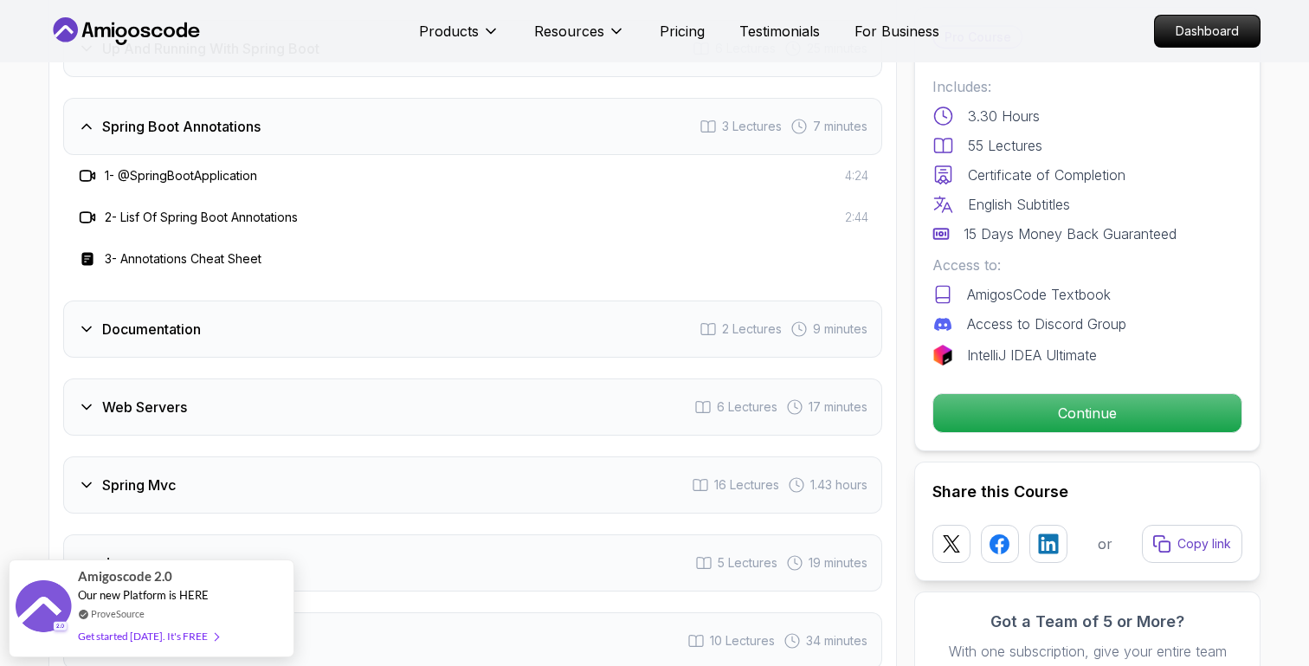
scroll to position [3028, 0]
click at [447, 312] on div "Documentation 2 Lectures 9 minutes" at bounding box center [472, 327] width 819 height 57
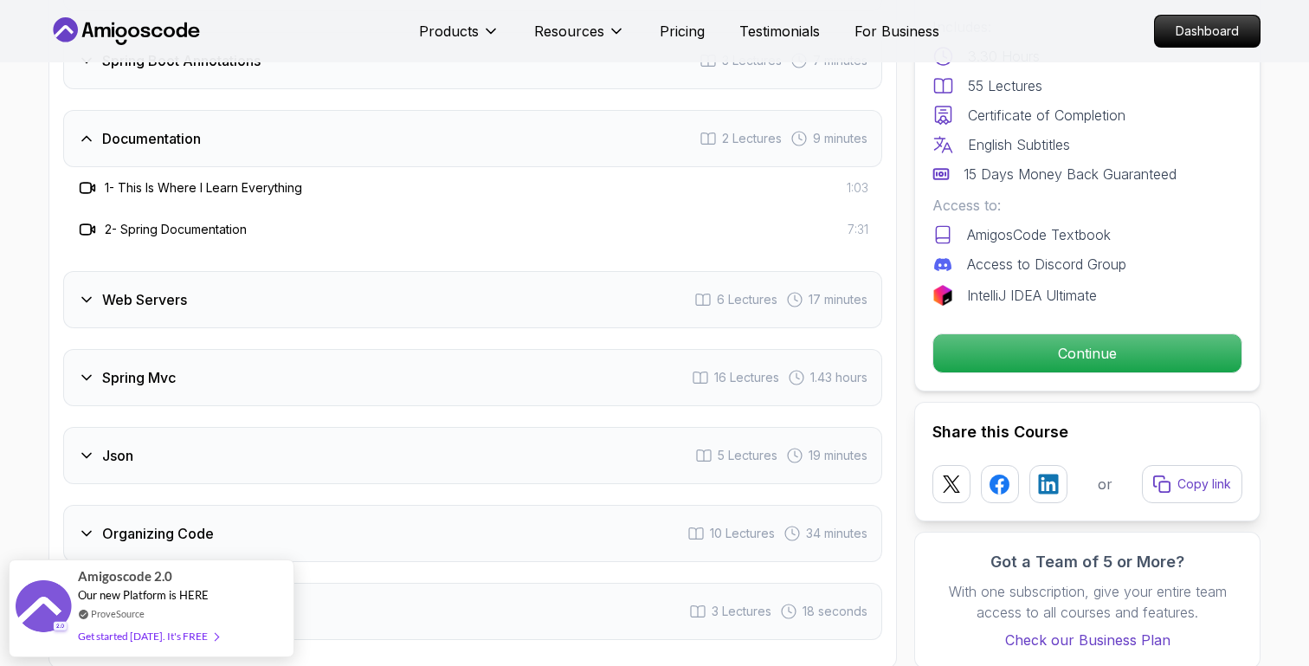
scroll to position [3122, 0]
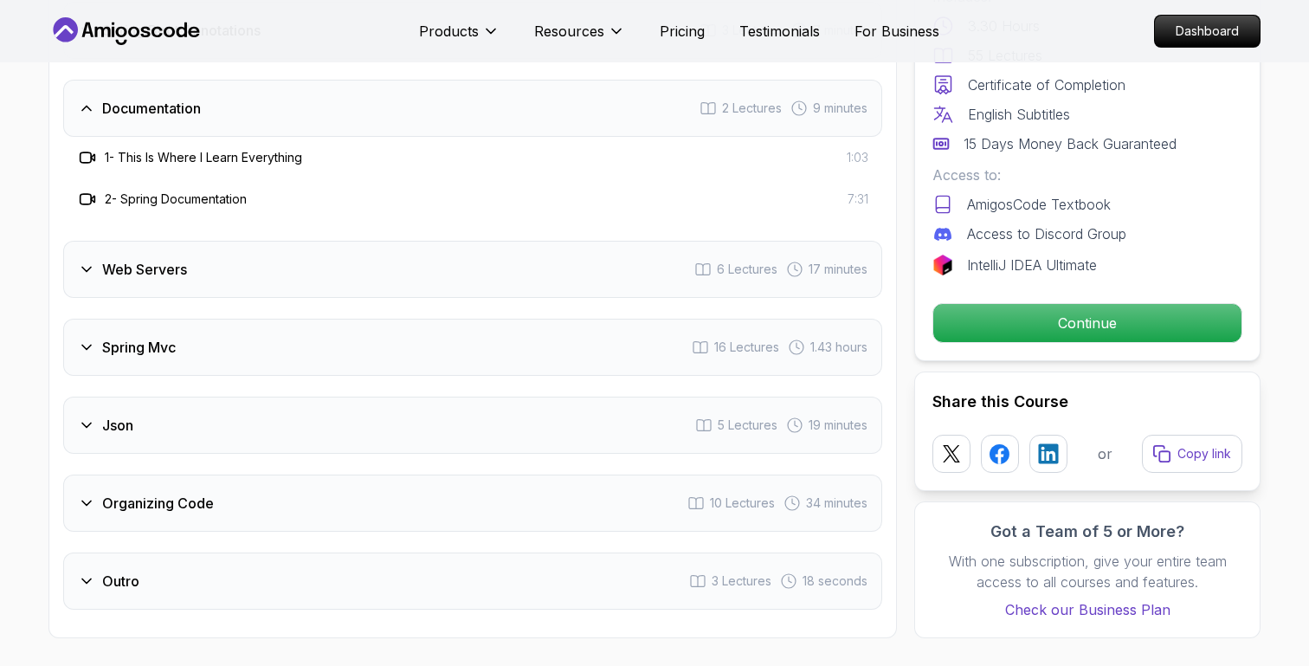
click at [441, 256] on div "Web Servers 6 Lectures 17 minutes" at bounding box center [472, 269] width 819 height 57
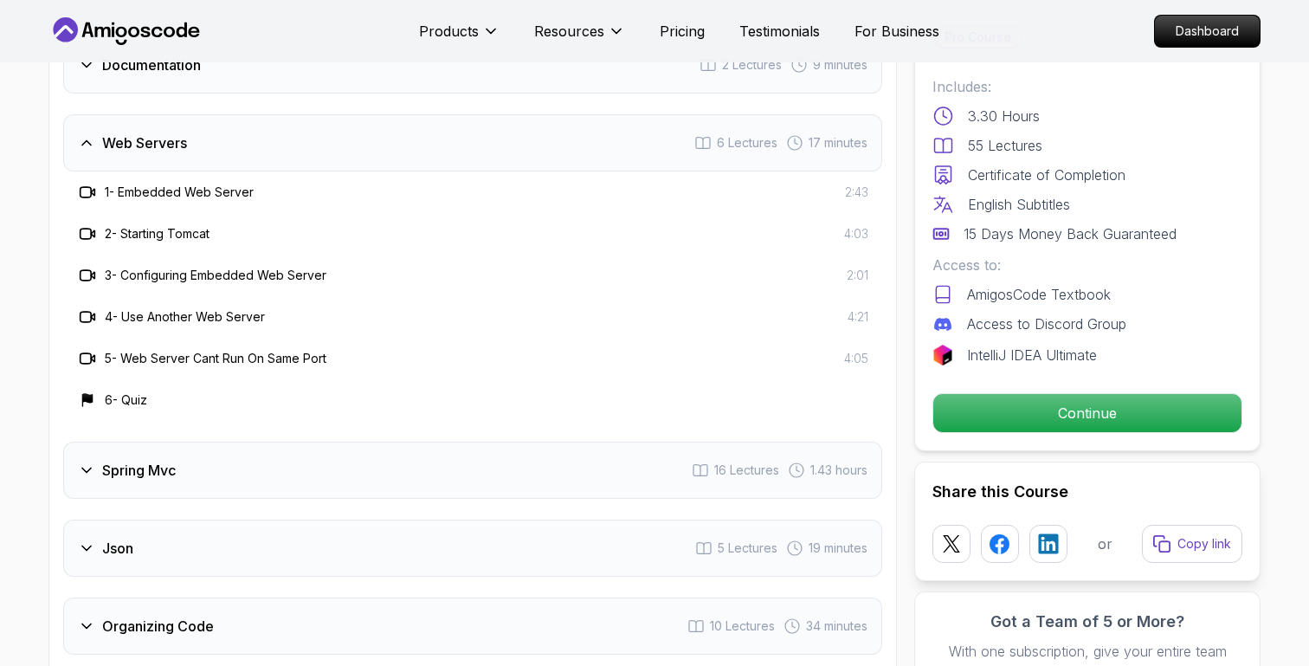
scroll to position [3167, 0]
click at [224, 440] on div "Spring Mvc 16 Lectures 1.43 hours" at bounding box center [472, 468] width 819 height 57
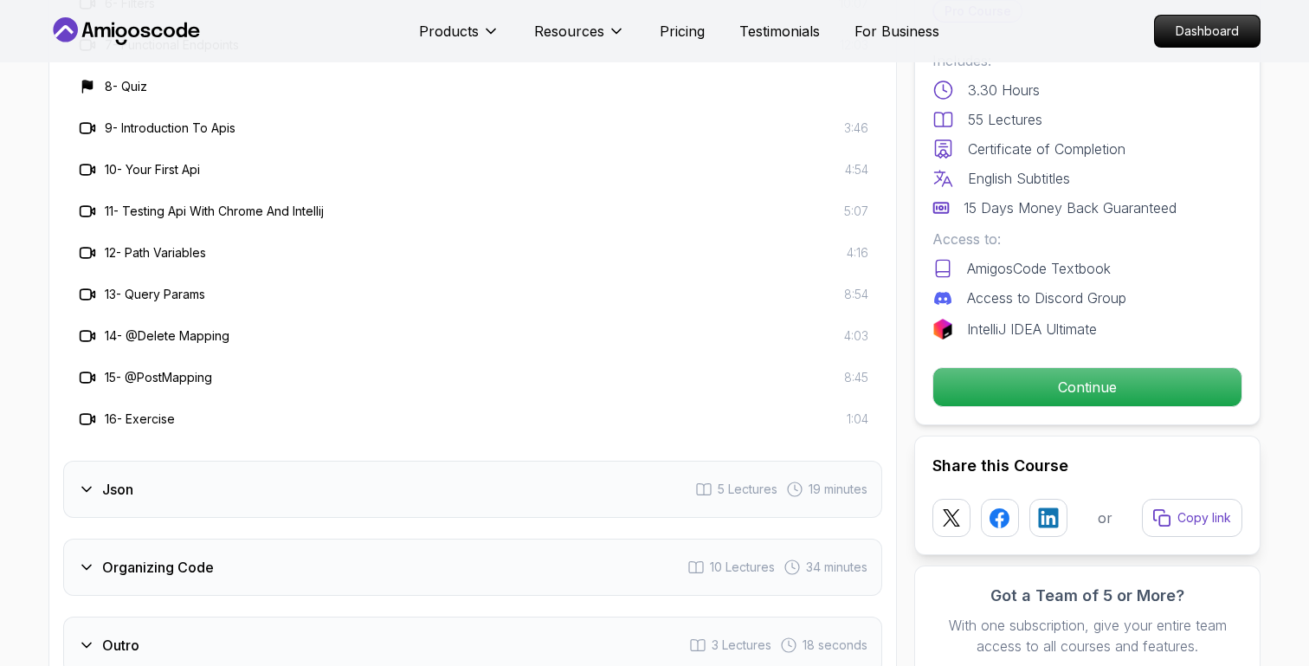
scroll to position [3646, 0]
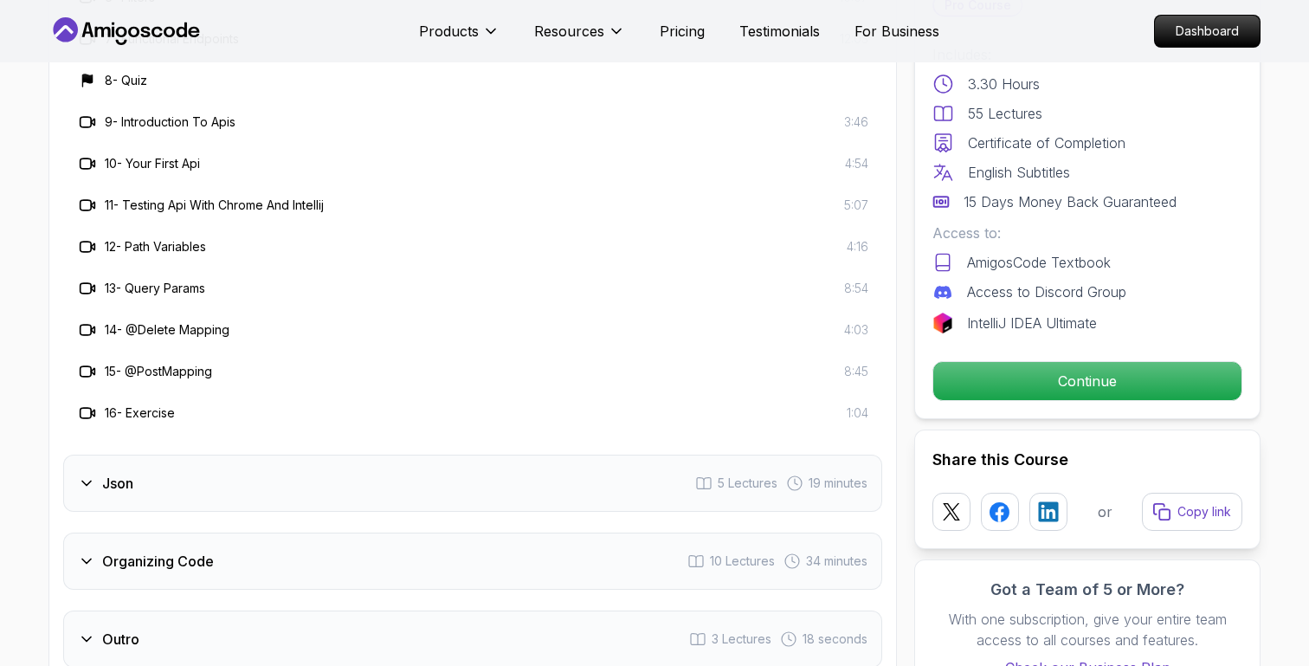
click at [256, 532] on div "Organizing Code 10 Lectures 34 minutes" at bounding box center [472, 560] width 819 height 57
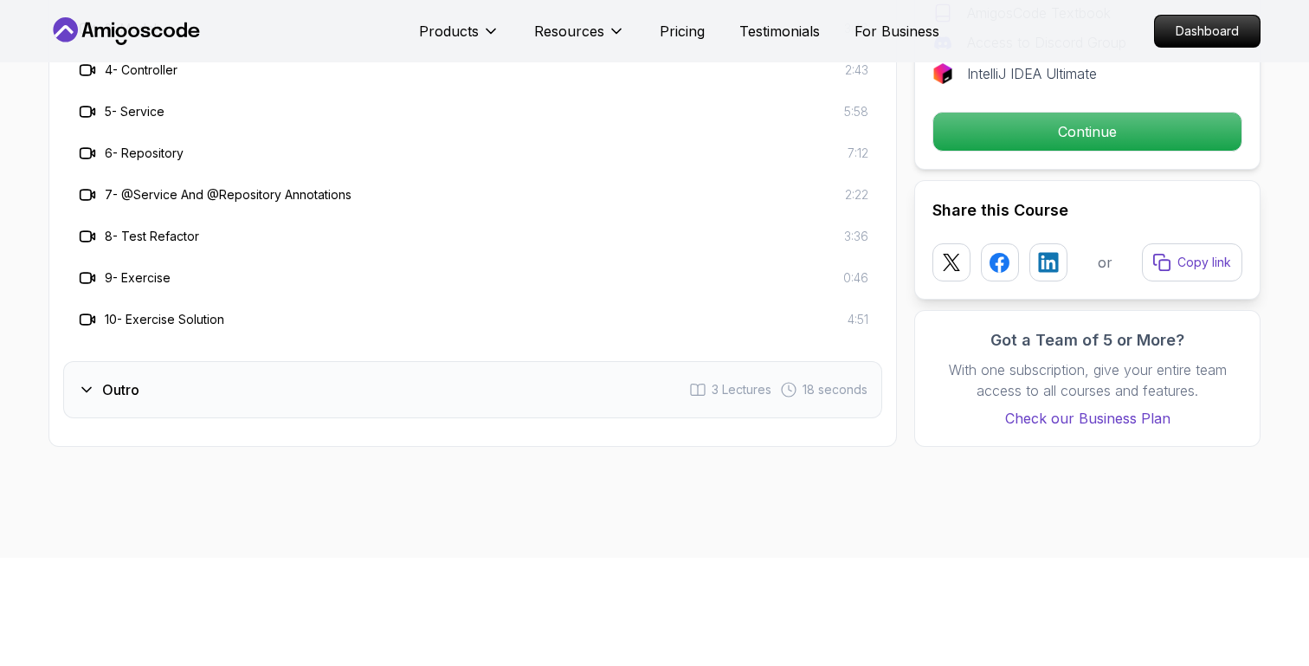
scroll to position [3571, 0]
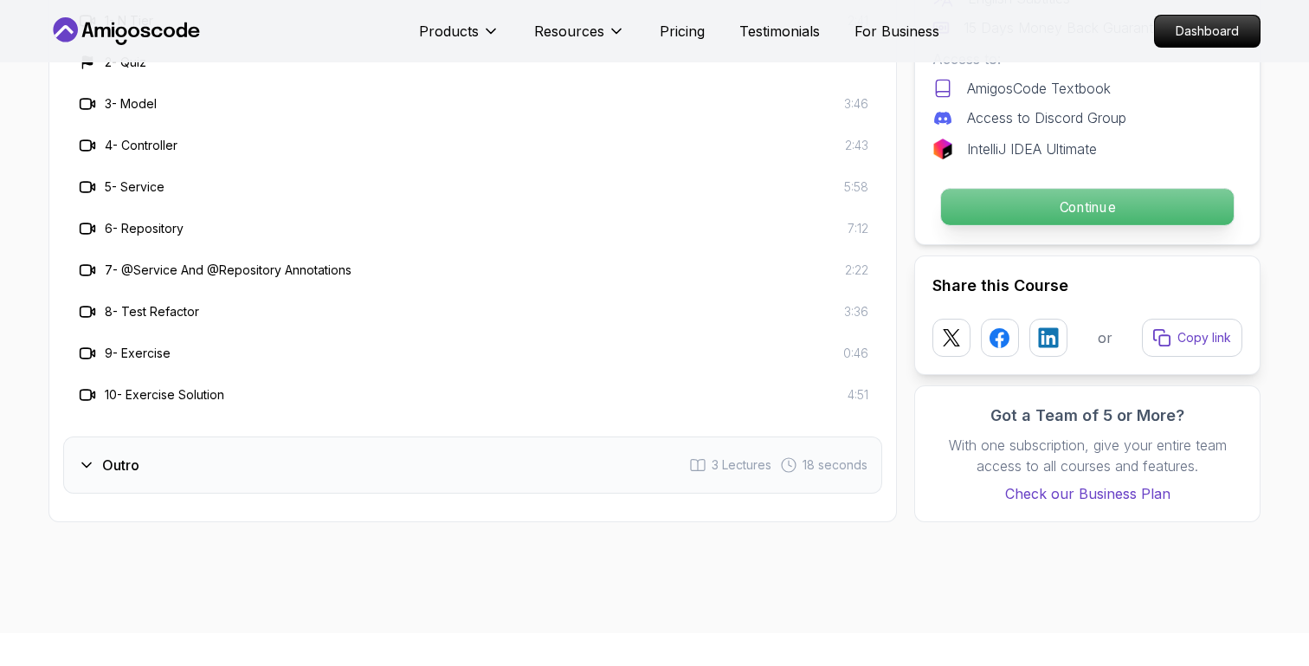
click at [1054, 189] on p "Continue" at bounding box center [1087, 207] width 293 height 36
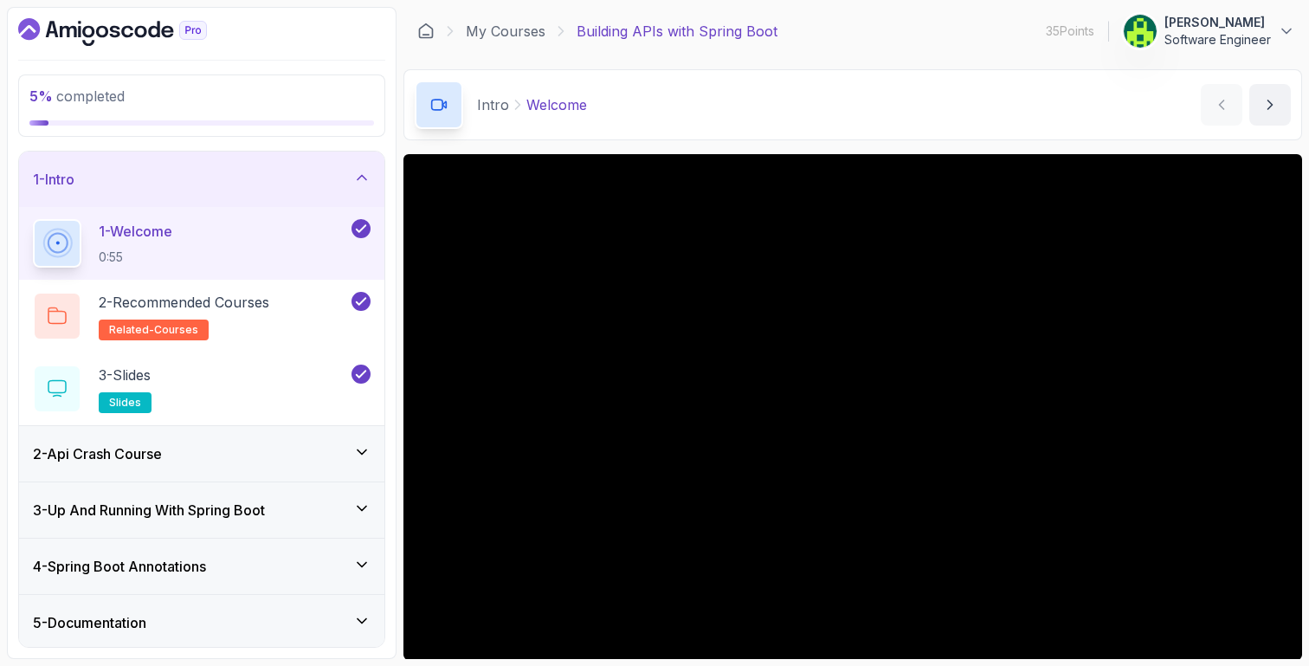
click at [368, 500] on icon at bounding box center [361, 508] width 17 height 17
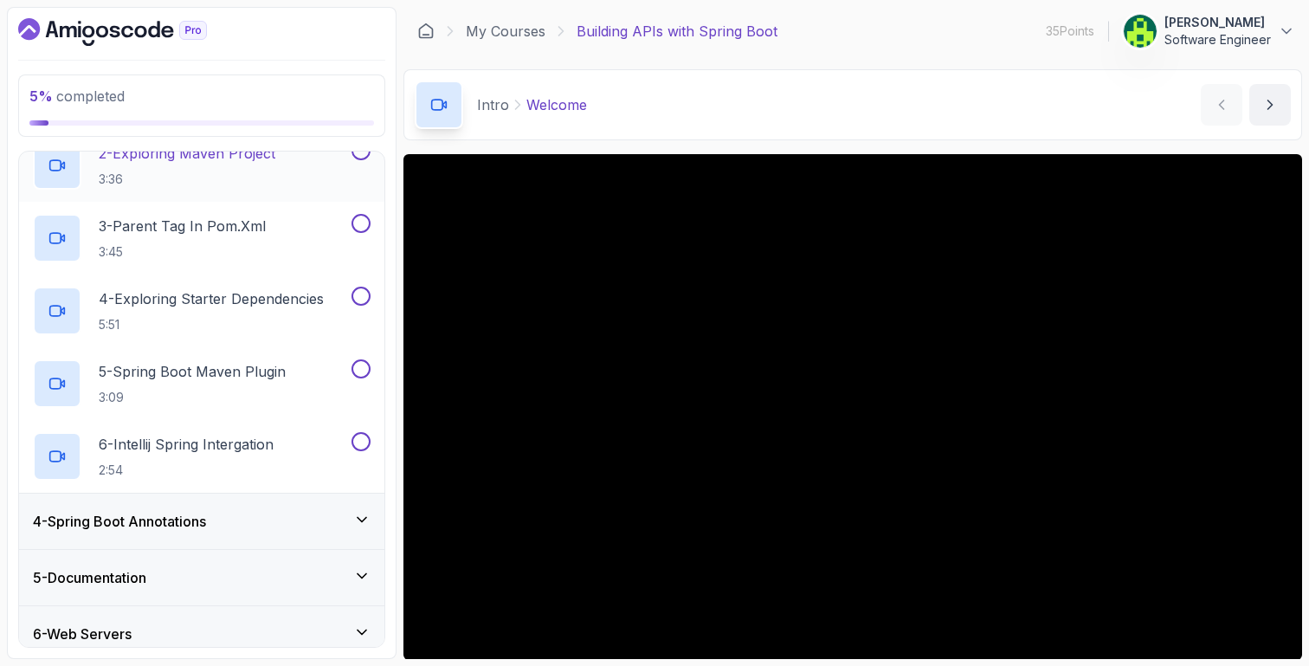
scroll to position [264, 0]
click at [358, 519] on icon at bounding box center [361, 518] width 17 height 17
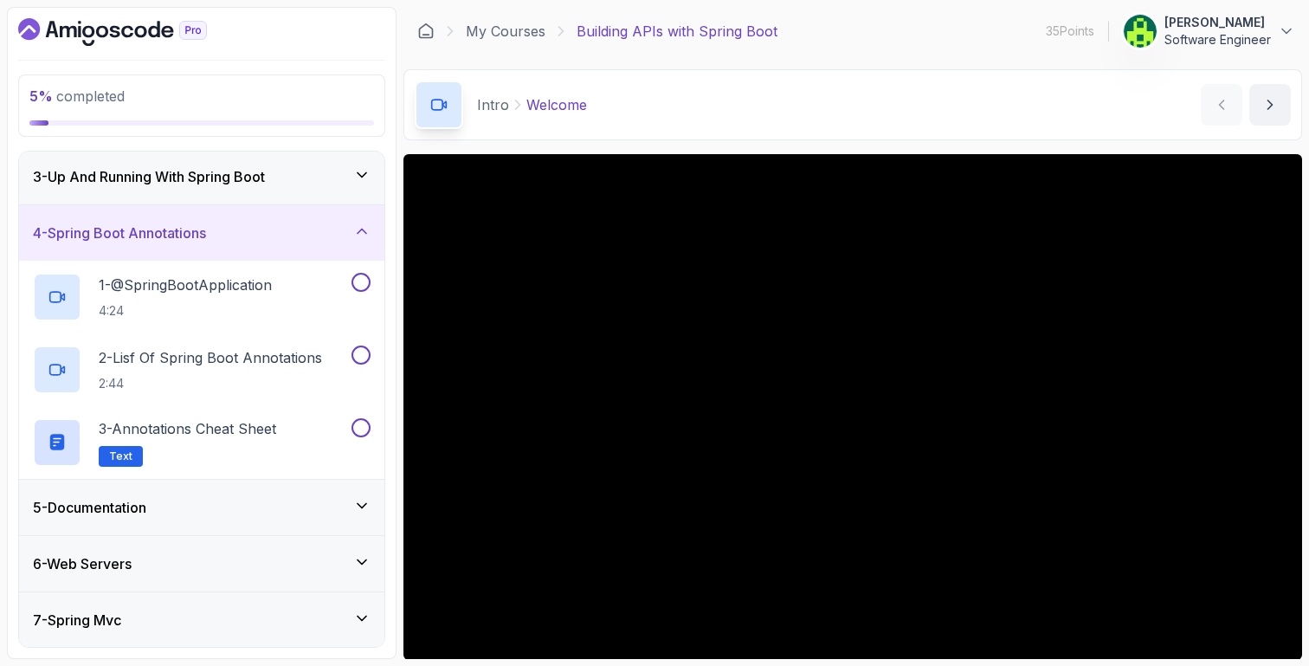
scroll to position [152, 0]
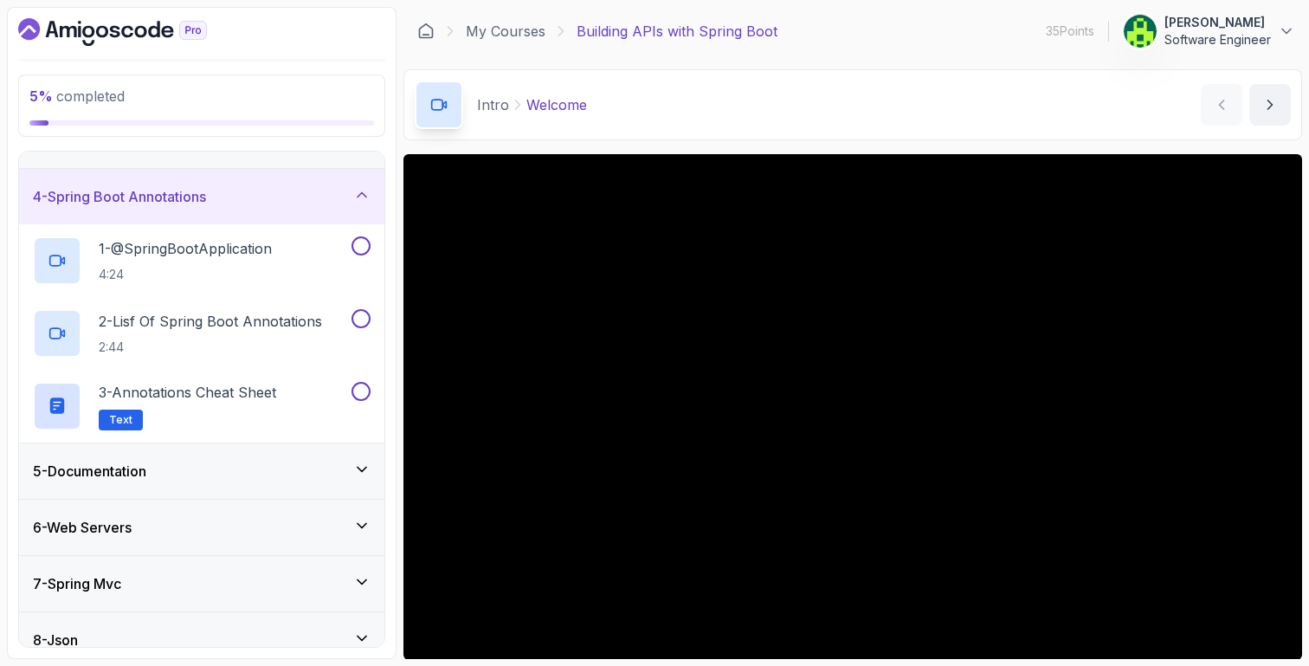
click at [358, 465] on icon at bounding box center [361, 469] width 17 height 17
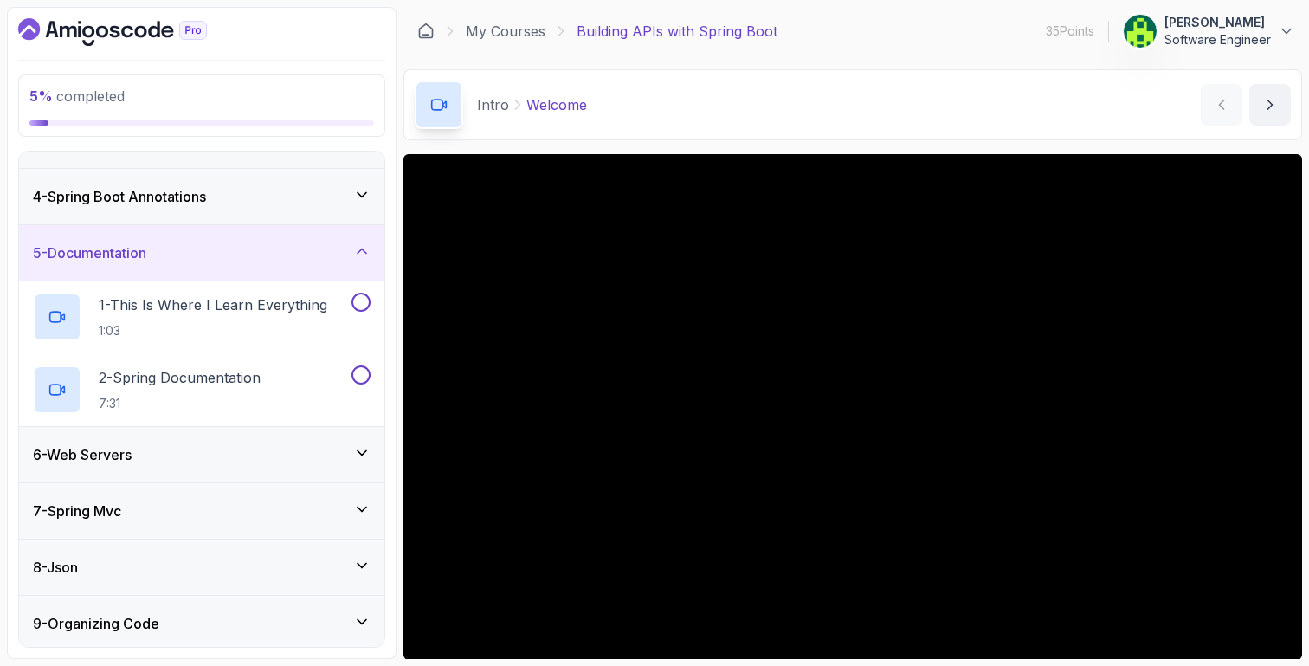
click at [365, 502] on icon at bounding box center [361, 508] width 17 height 17
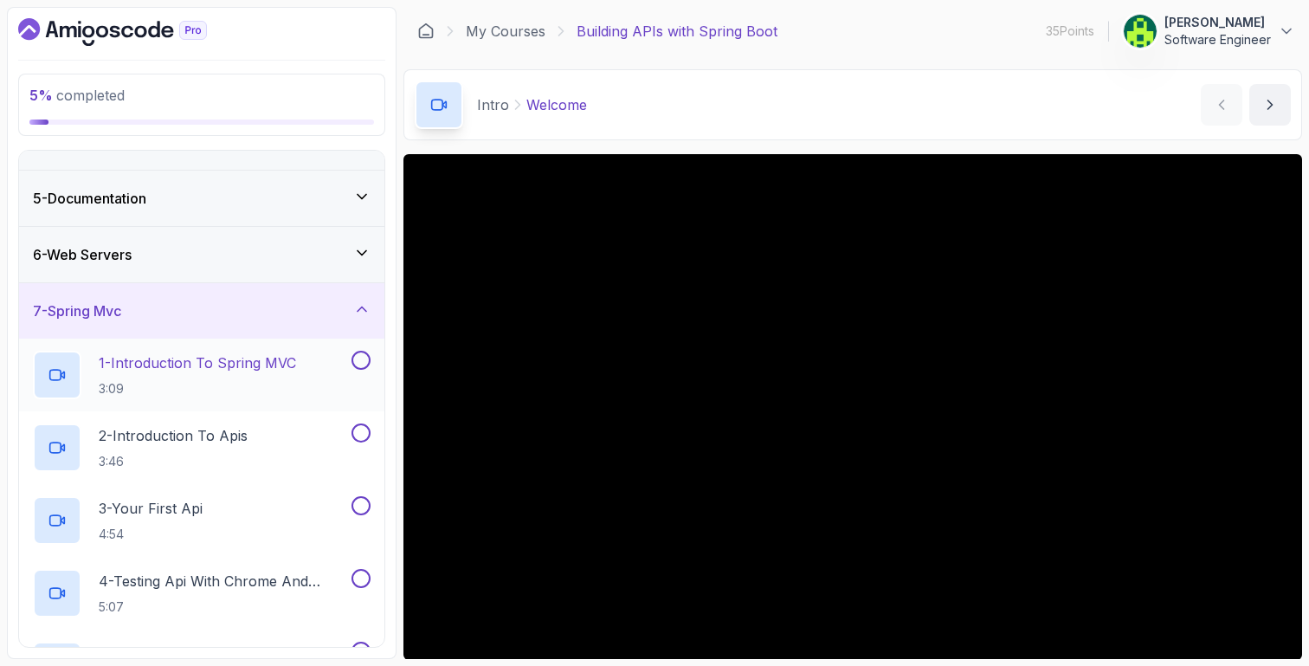
scroll to position [203, 0]
click at [358, 254] on icon at bounding box center [362, 256] width 9 height 4
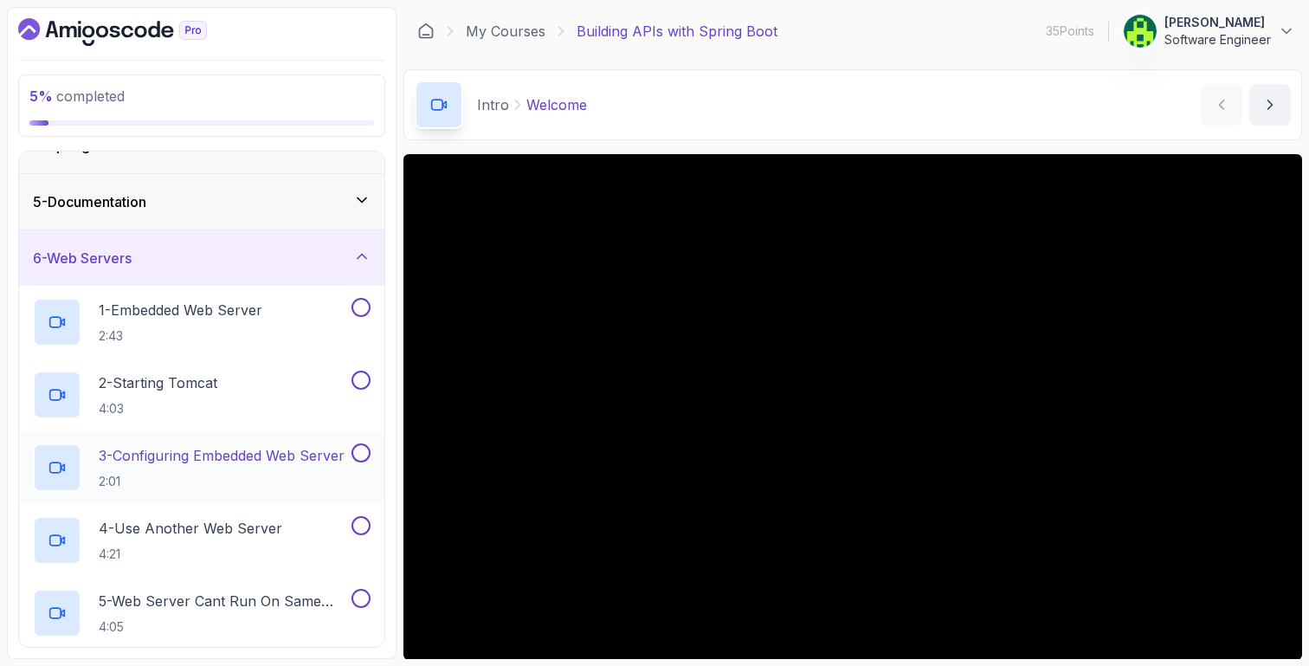
click at [230, 455] on p "3 - Configuring Embedded Web Server" at bounding box center [222, 455] width 246 height 21
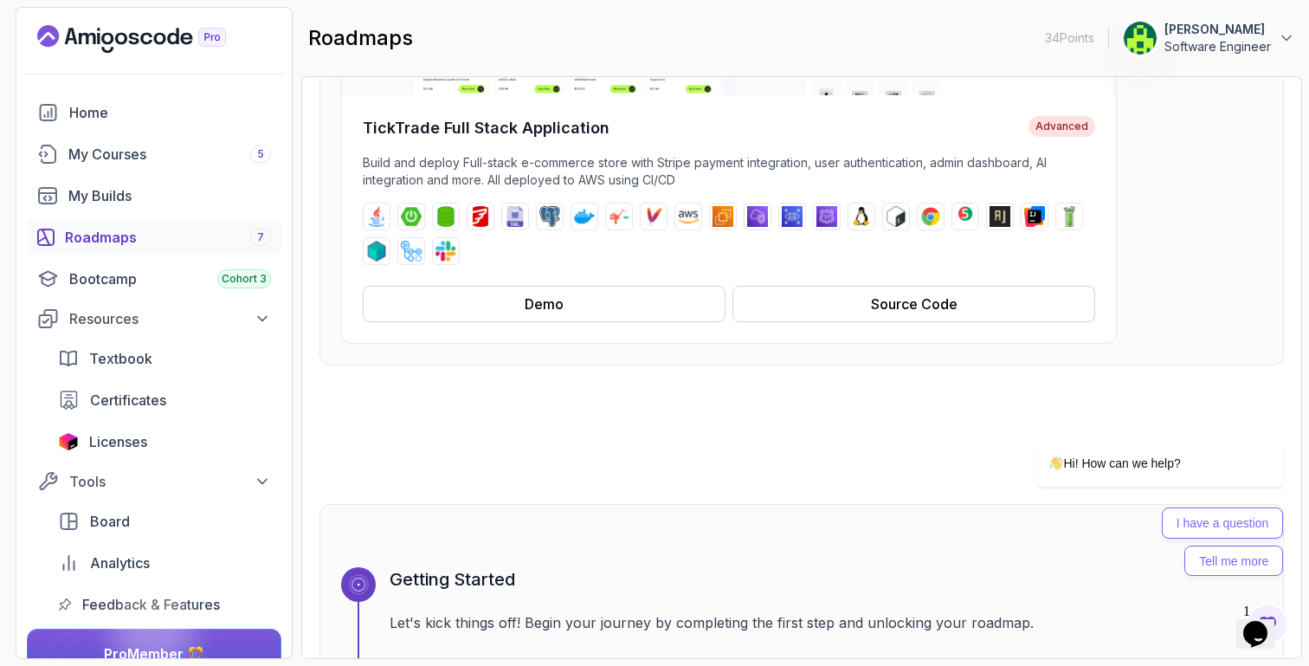
scroll to position [364, 0]
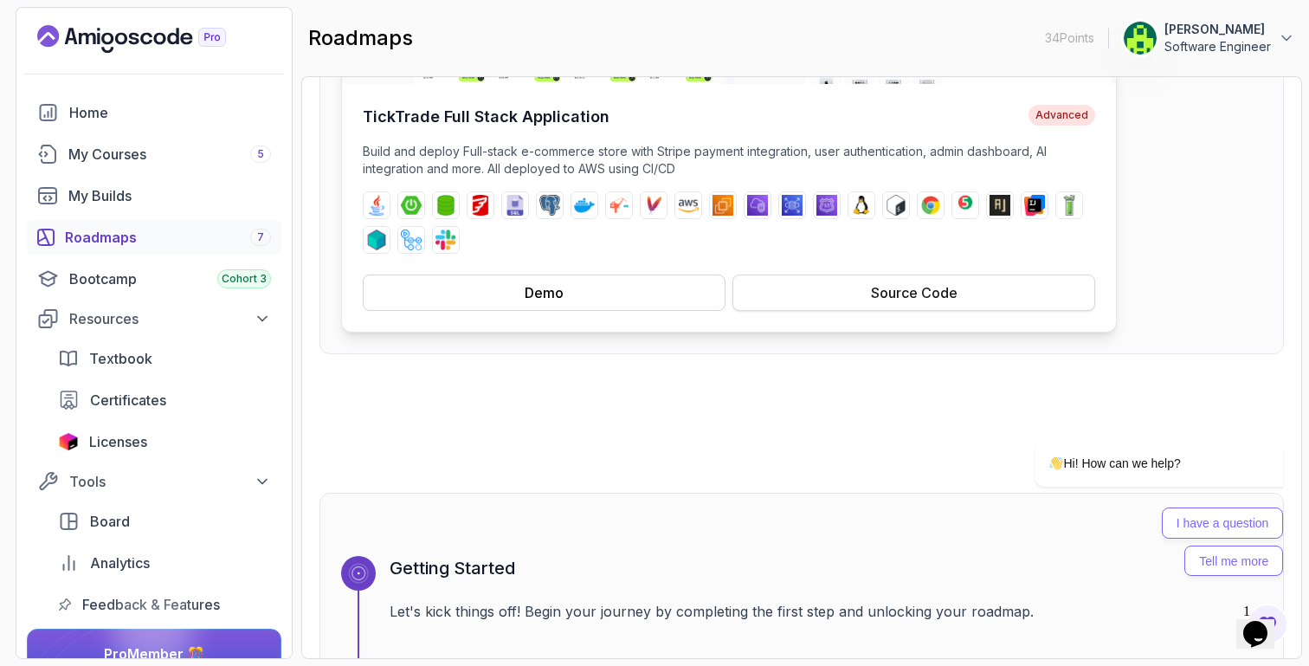
click at [881, 298] on div "Source Code" at bounding box center [914, 292] width 87 height 21
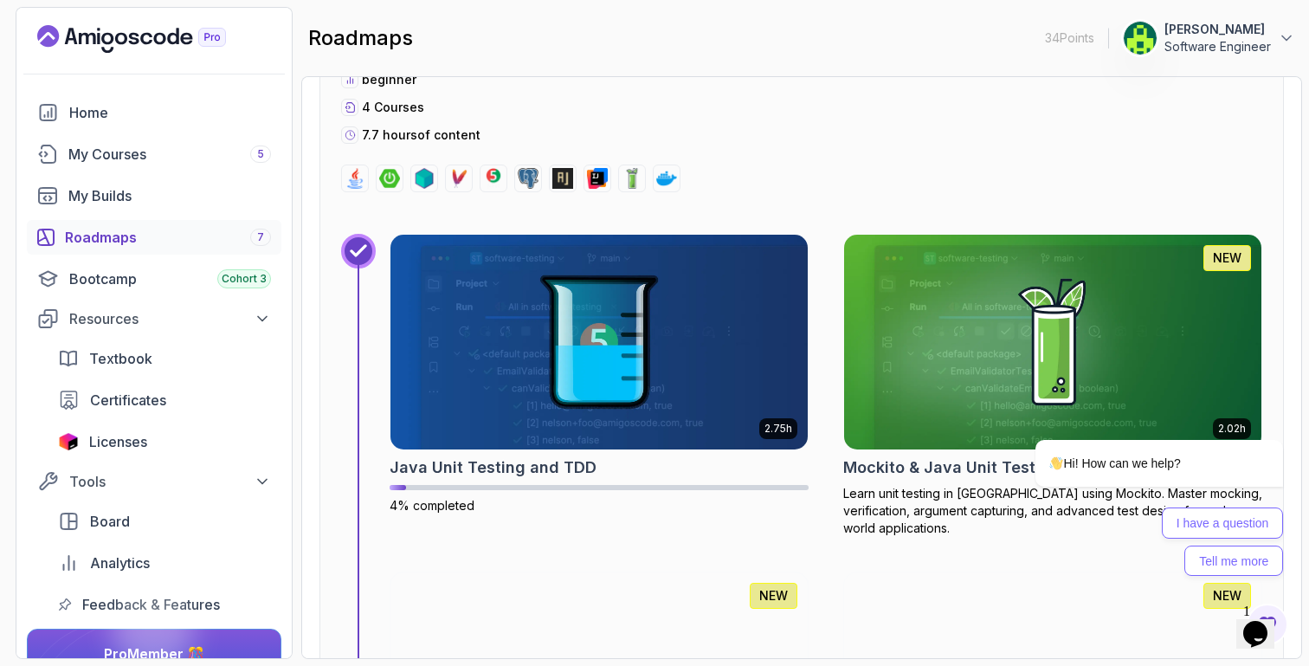
scroll to position [4074, 0]
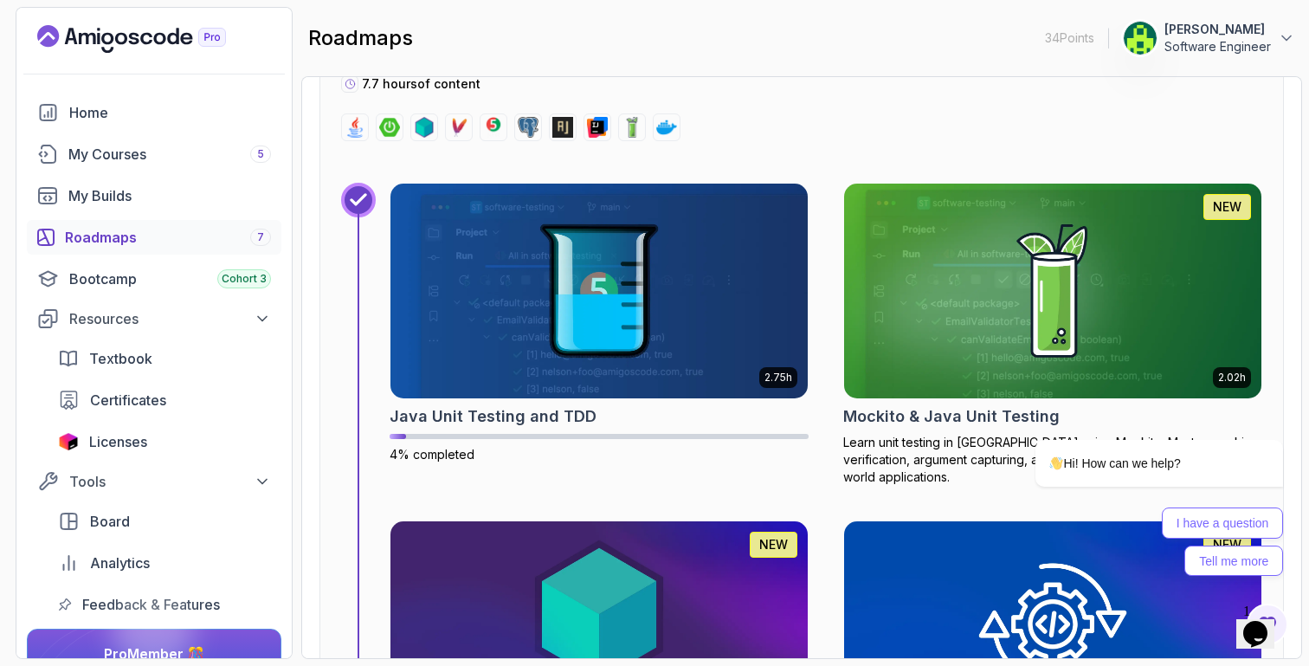
click at [927, 313] on img at bounding box center [1053, 290] width 438 height 225
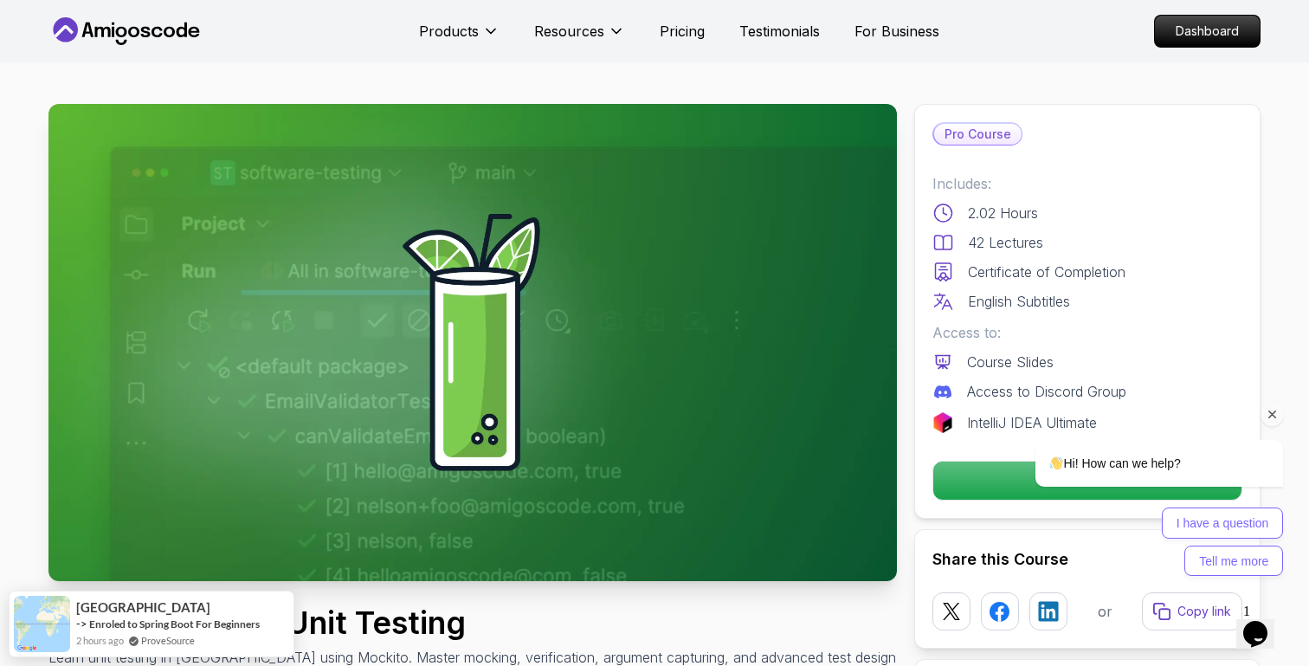
click at [985, 484] on div "Hi! How can we help? I have a question Tell me more" at bounding box center [1136, 432] width 312 height 305
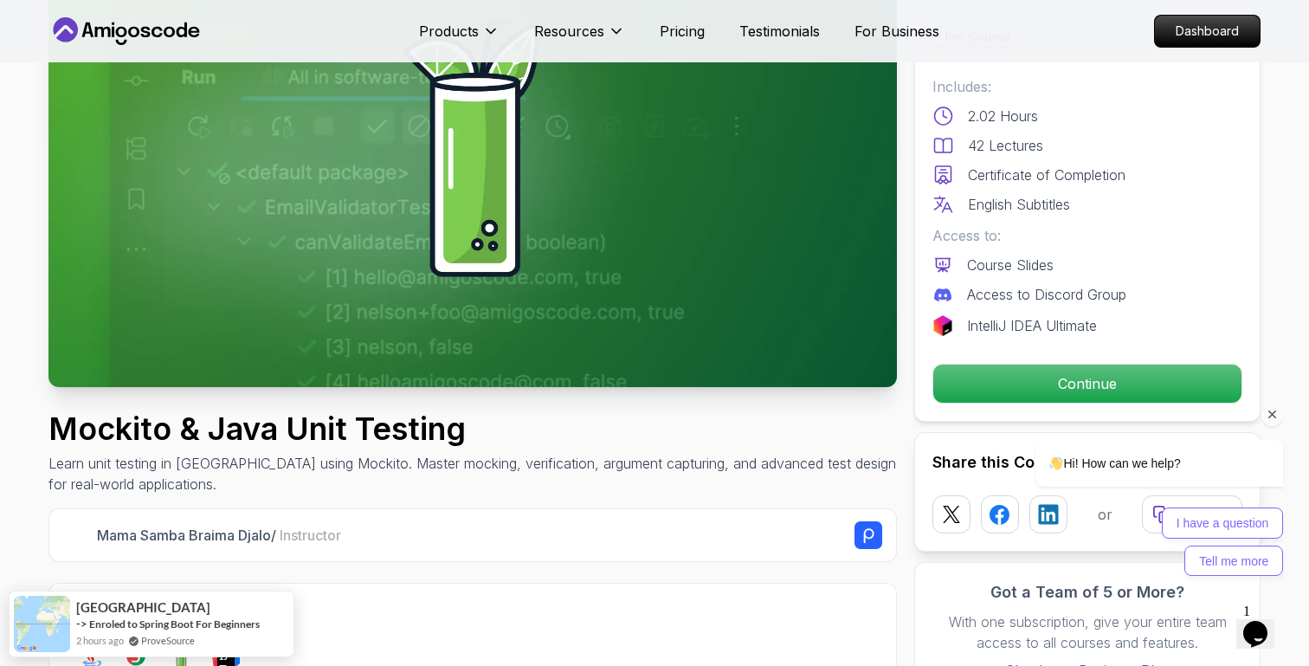
scroll to position [197, 0]
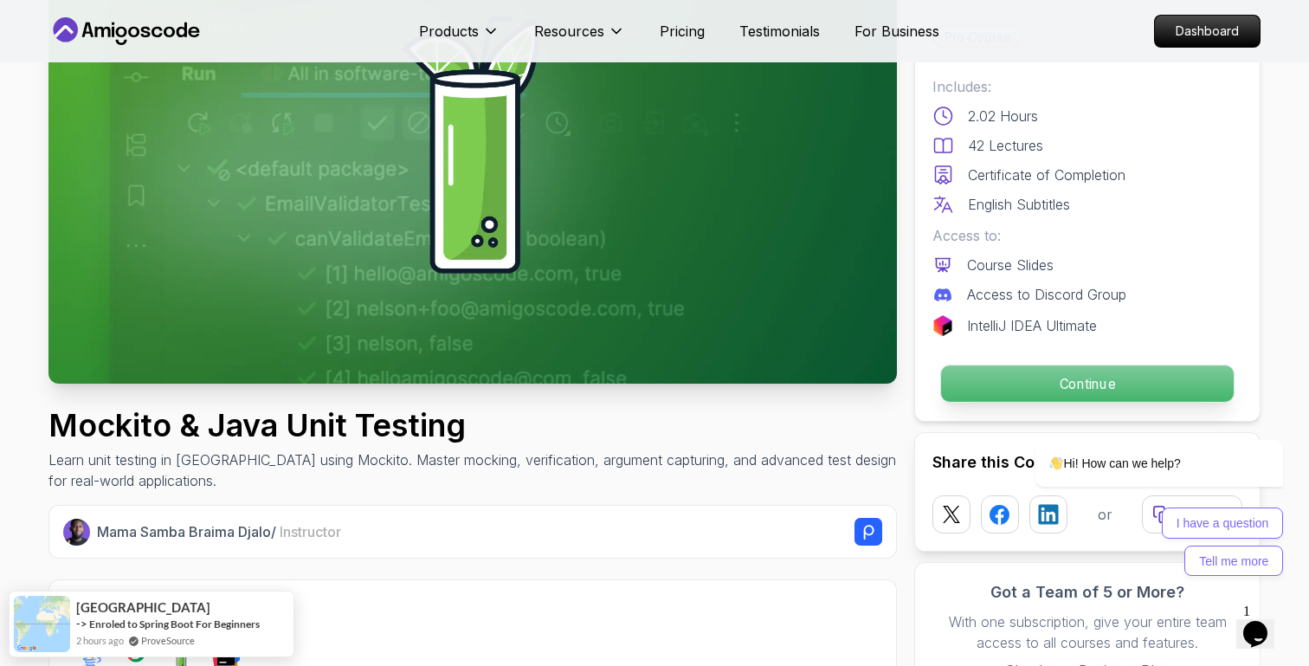
click at [976, 394] on p "Continue" at bounding box center [1087, 383] width 293 height 36
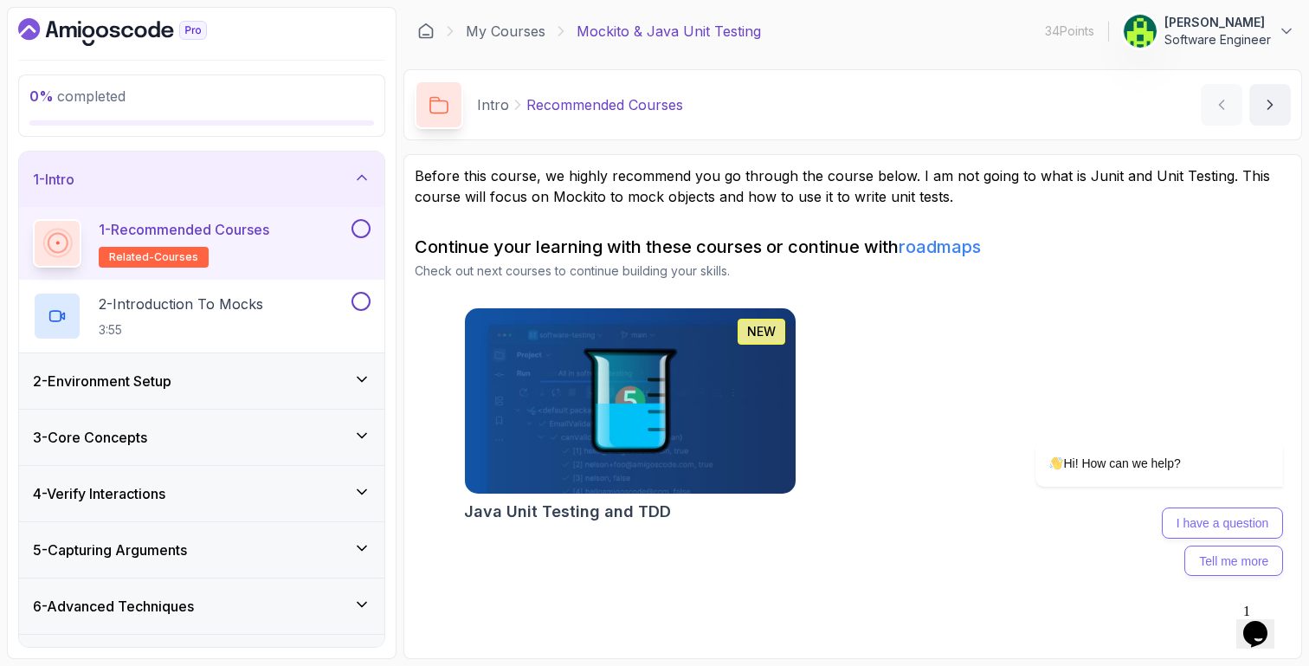
click at [365, 228] on button at bounding box center [361, 228] width 19 height 19
click at [329, 306] on div "2 - Introduction To Mocks 3:55" at bounding box center [190, 316] width 315 height 48
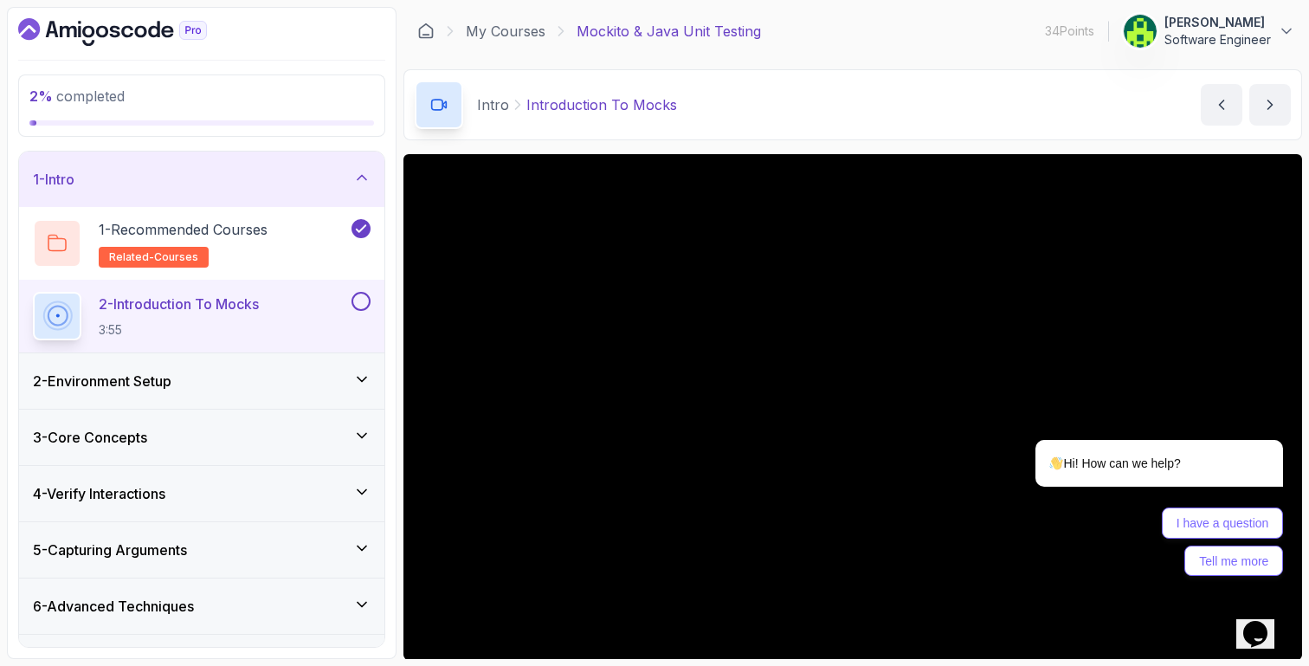
click at [1264, 621] on icon "$i18n('chat', 'chat_widget')" at bounding box center [1255, 634] width 24 height 26
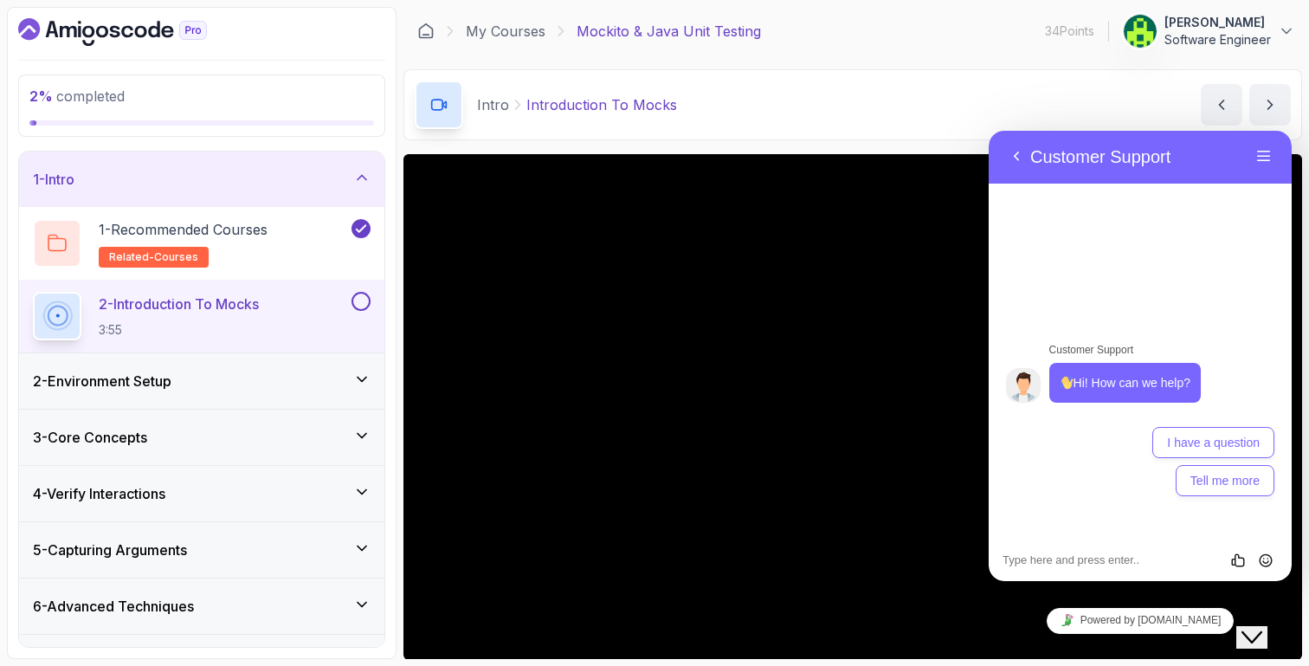
click at [1263, 626] on button "Close Chat This icon closes the chat window." at bounding box center [1251, 637] width 31 height 23
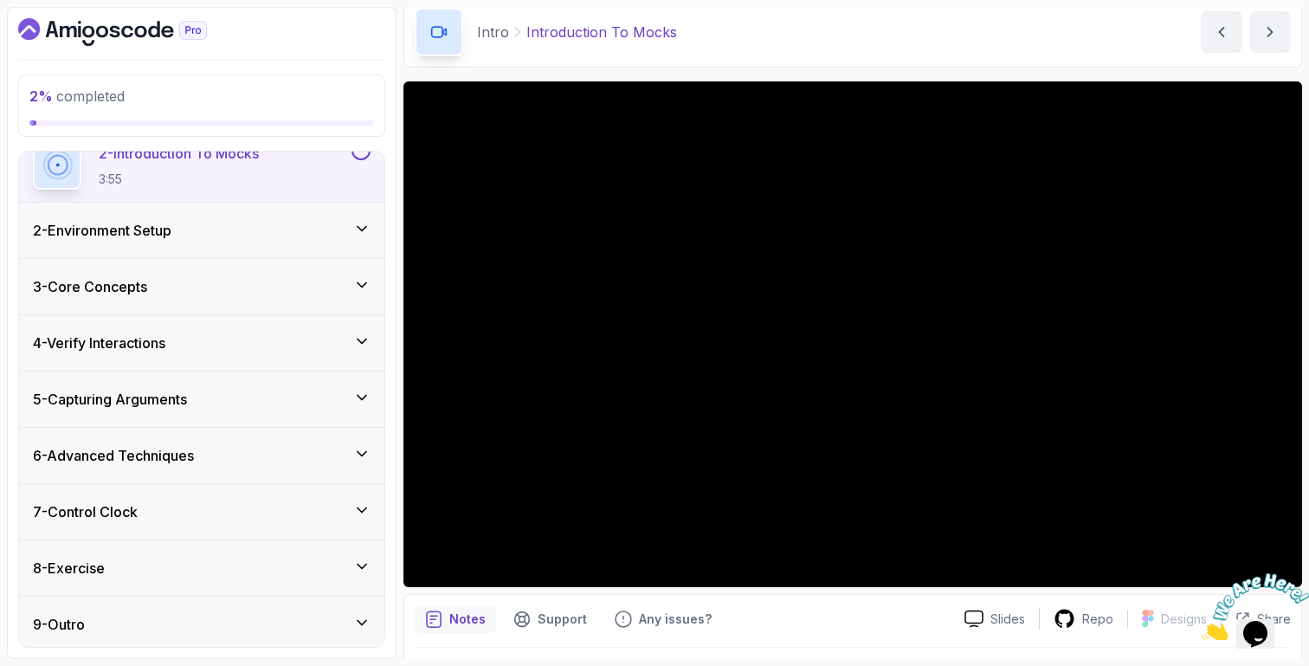
scroll to position [70, 0]
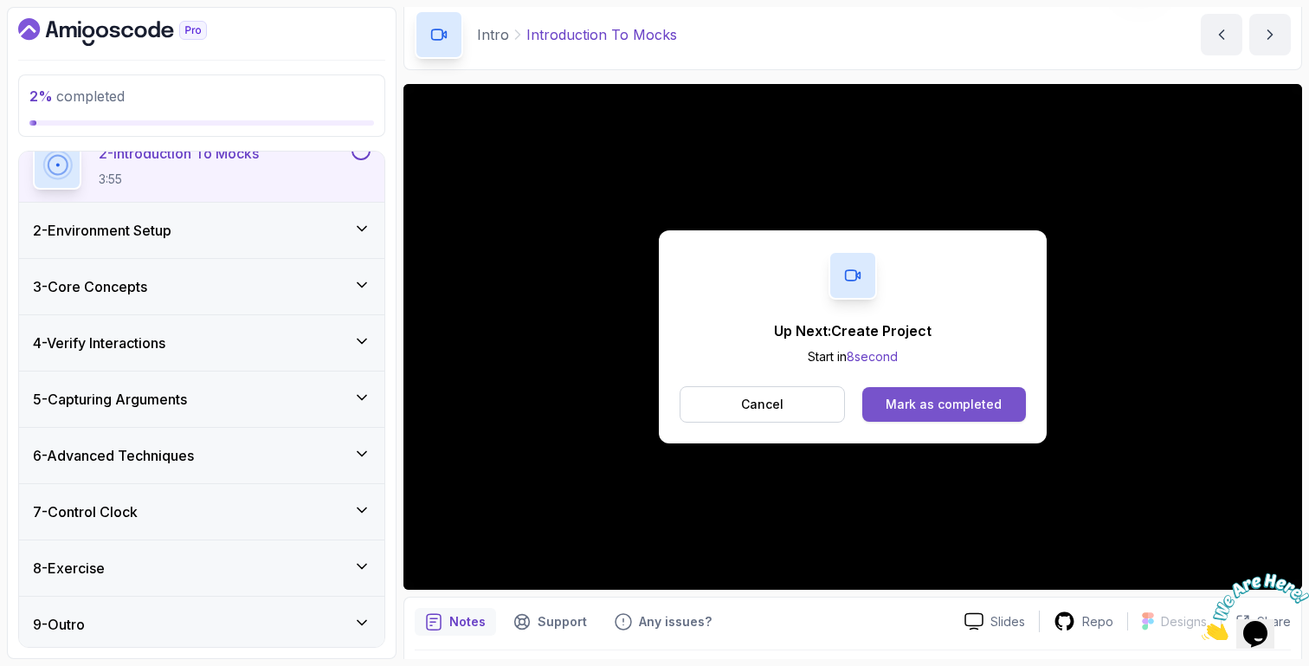
click at [914, 407] on div "Mark as completed" at bounding box center [944, 404] width 116 height 17
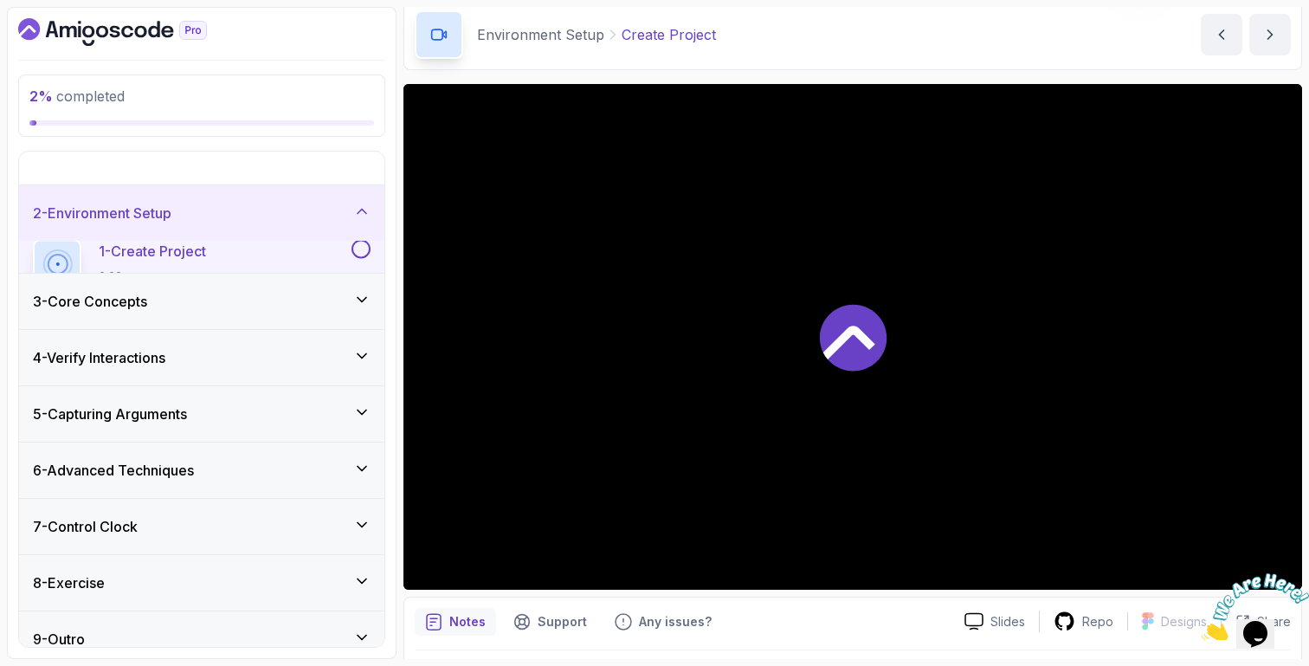
scroll to position [10, 0]
